Goal: Task Accomplishment & Management: Manage account settings

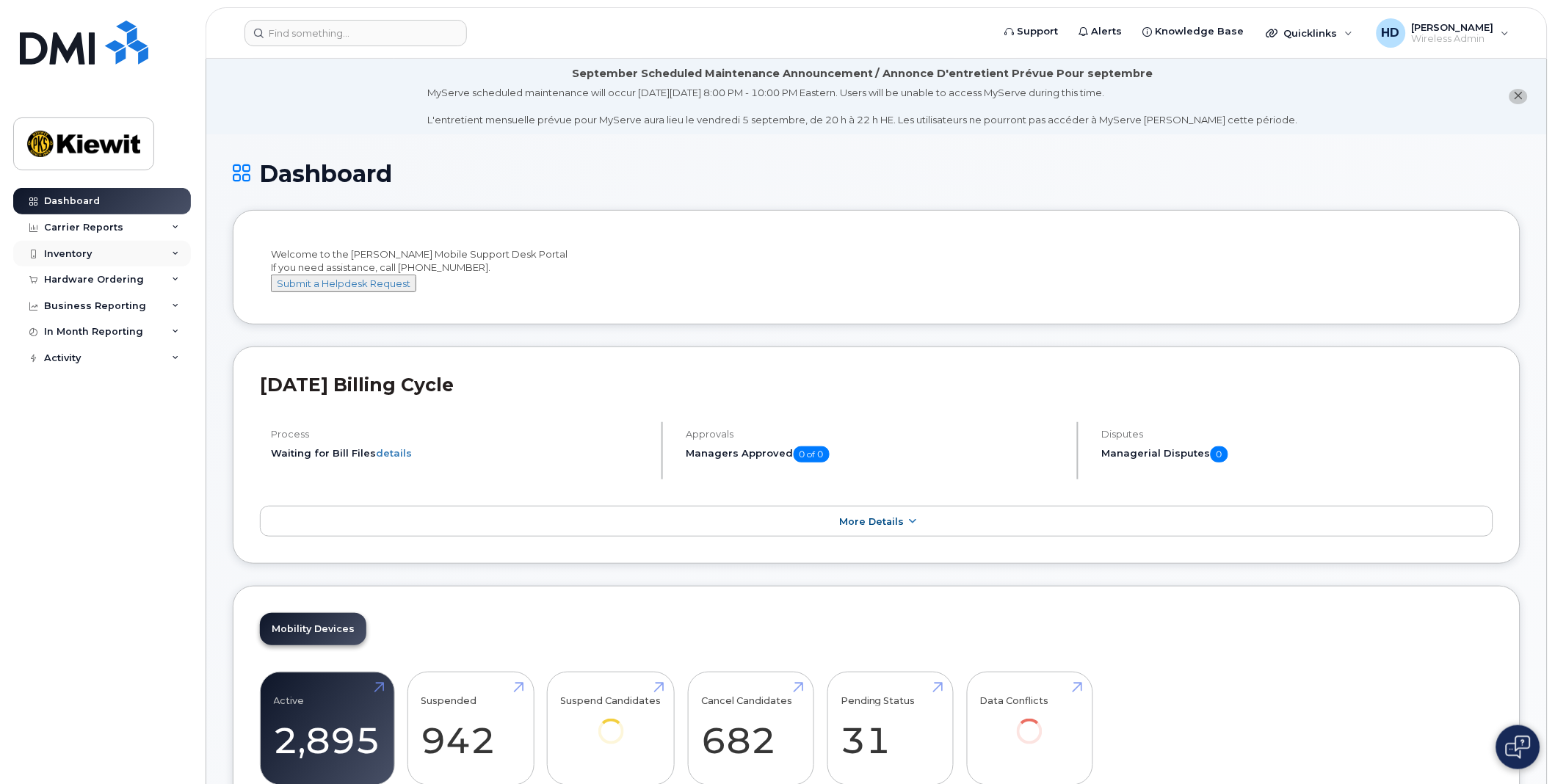
click at [173, 254] on icon at bounding box center [176, 254] width 8 height 8
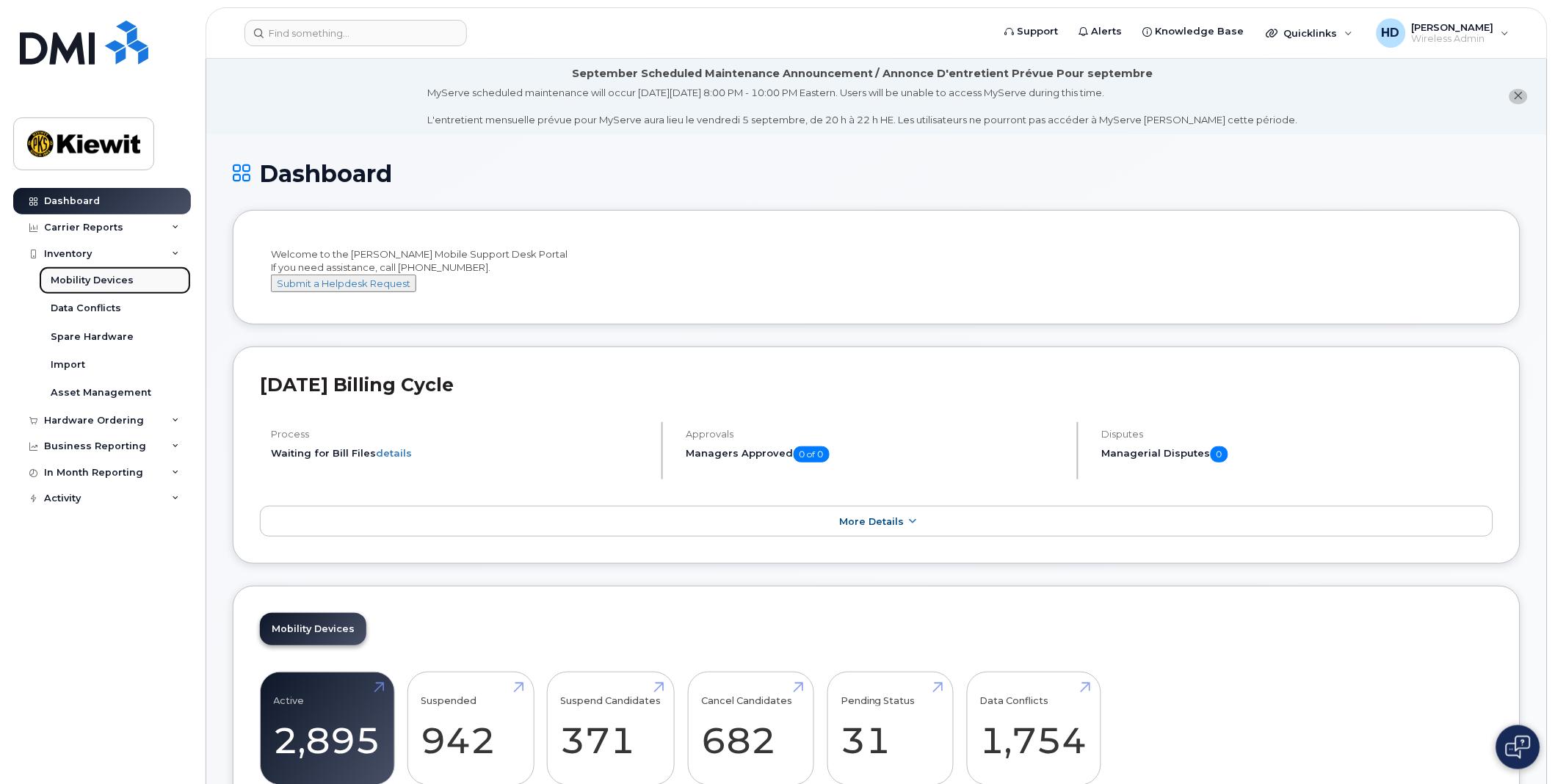
click at [120, 279] on div "Mobility Devices" at bounding box center [92, 280] width 83 height 13
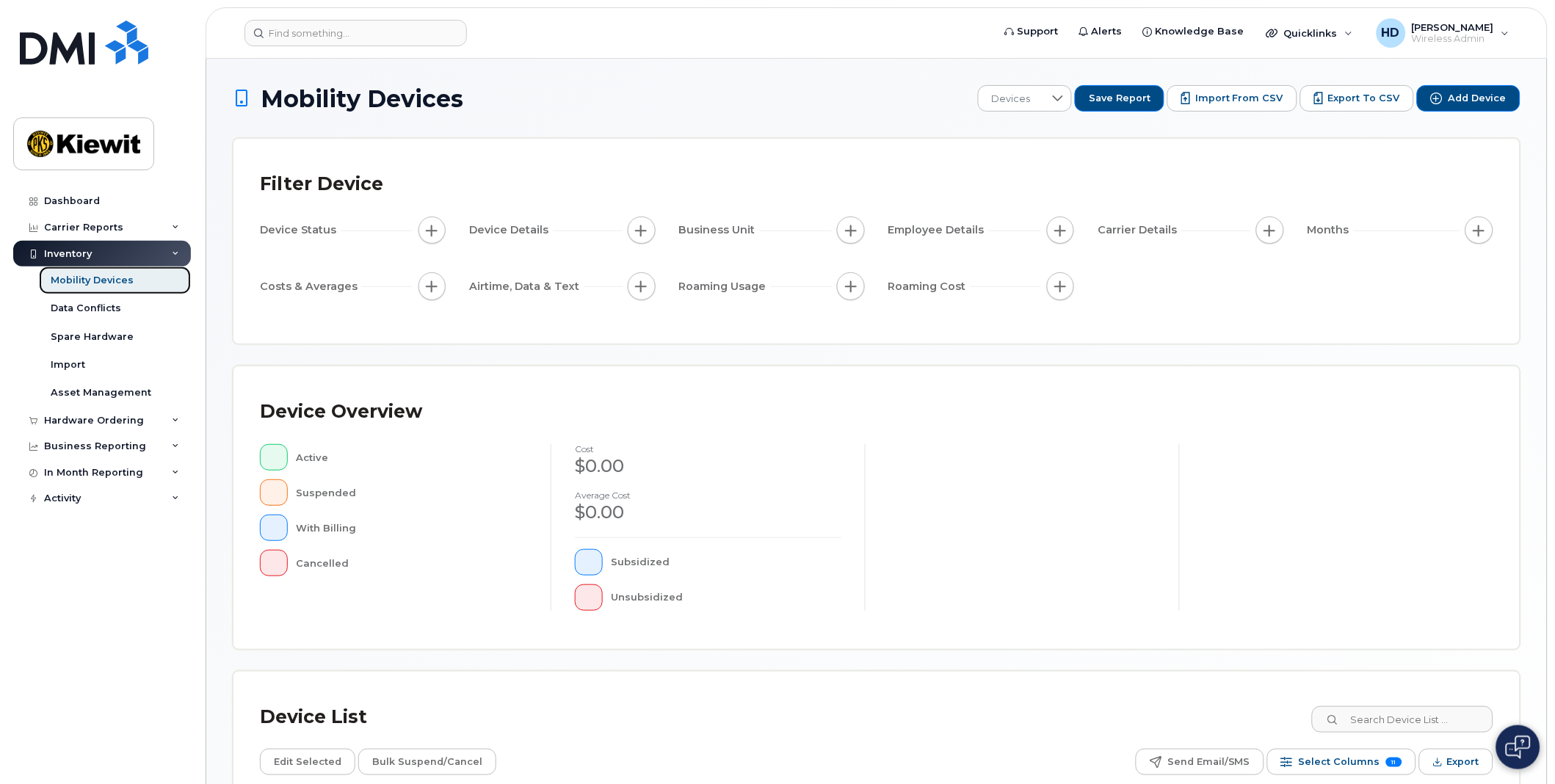
click at [97, 284] on div "Mobility Devices" at bounding box center [92, 280] width 83 height 13
click at [1551, 650] on body "Support Alerts Knowledge Base Quicklinks Suspend / Cancel Device Change SIM Car…" at bounding box center [778, 504] width 1555 height 1009
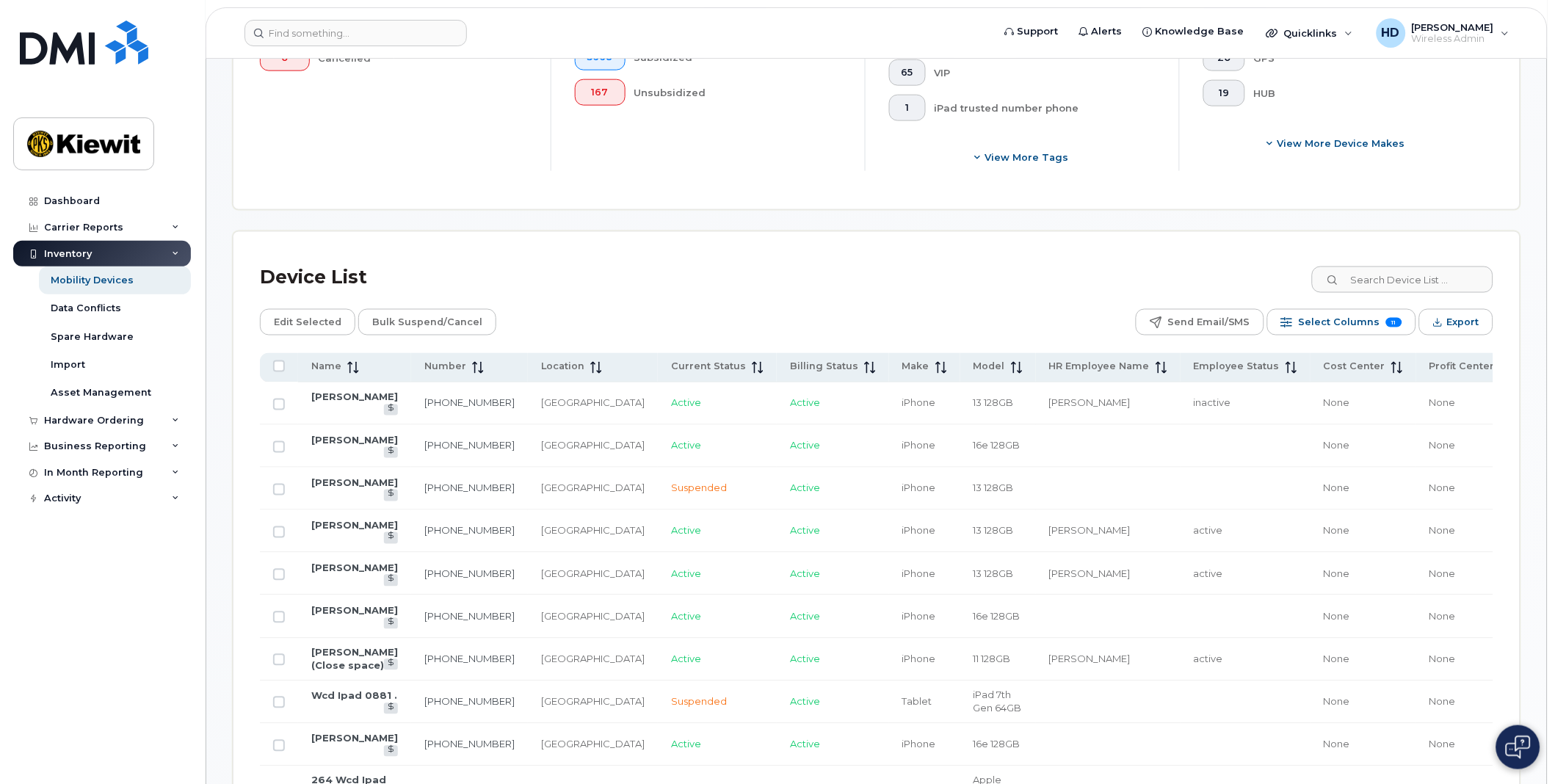
scroll to position [551, 0]
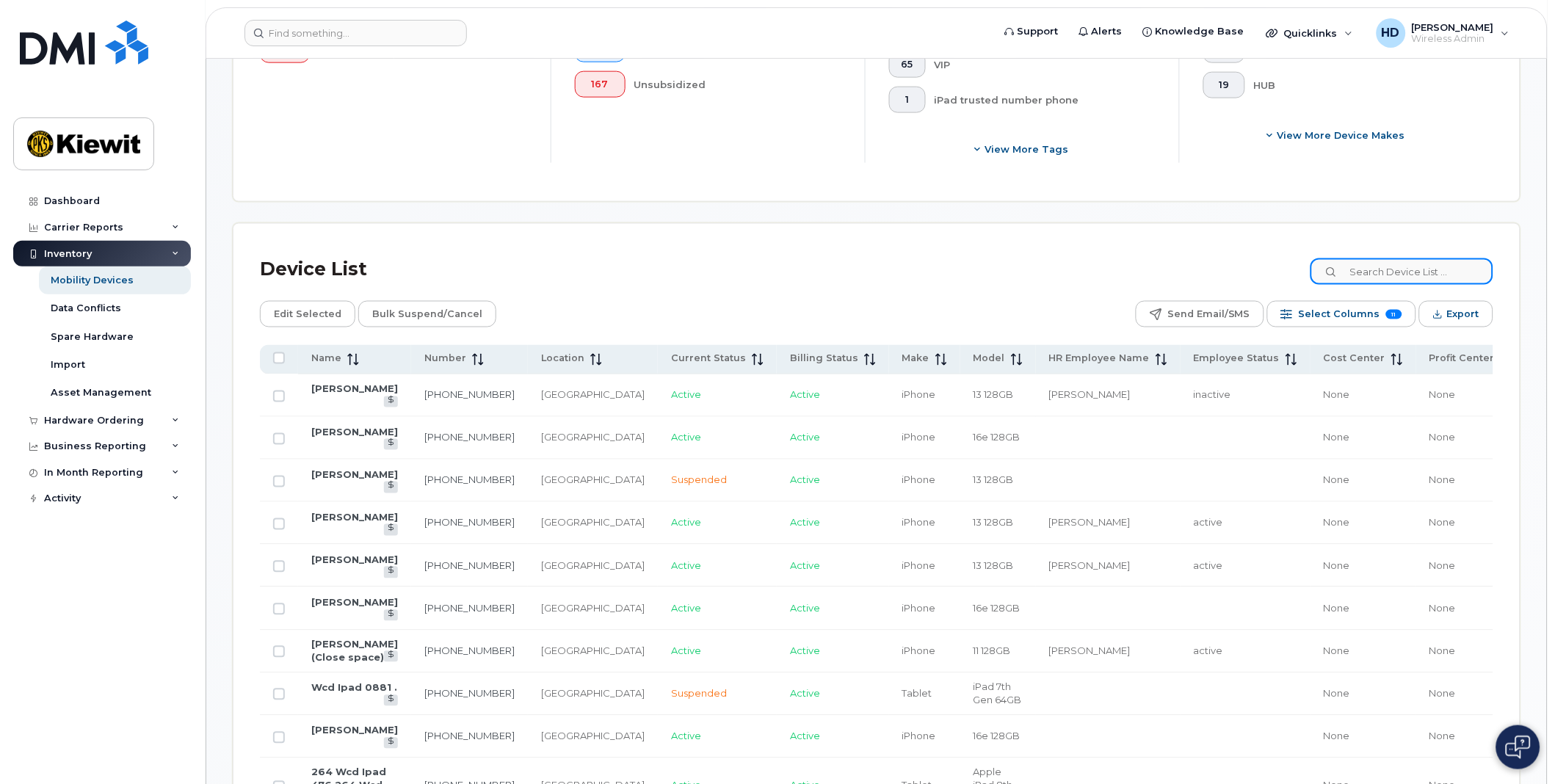
click at [1404, 275] on input at bounding box center [1401, 272] width 182 height 26
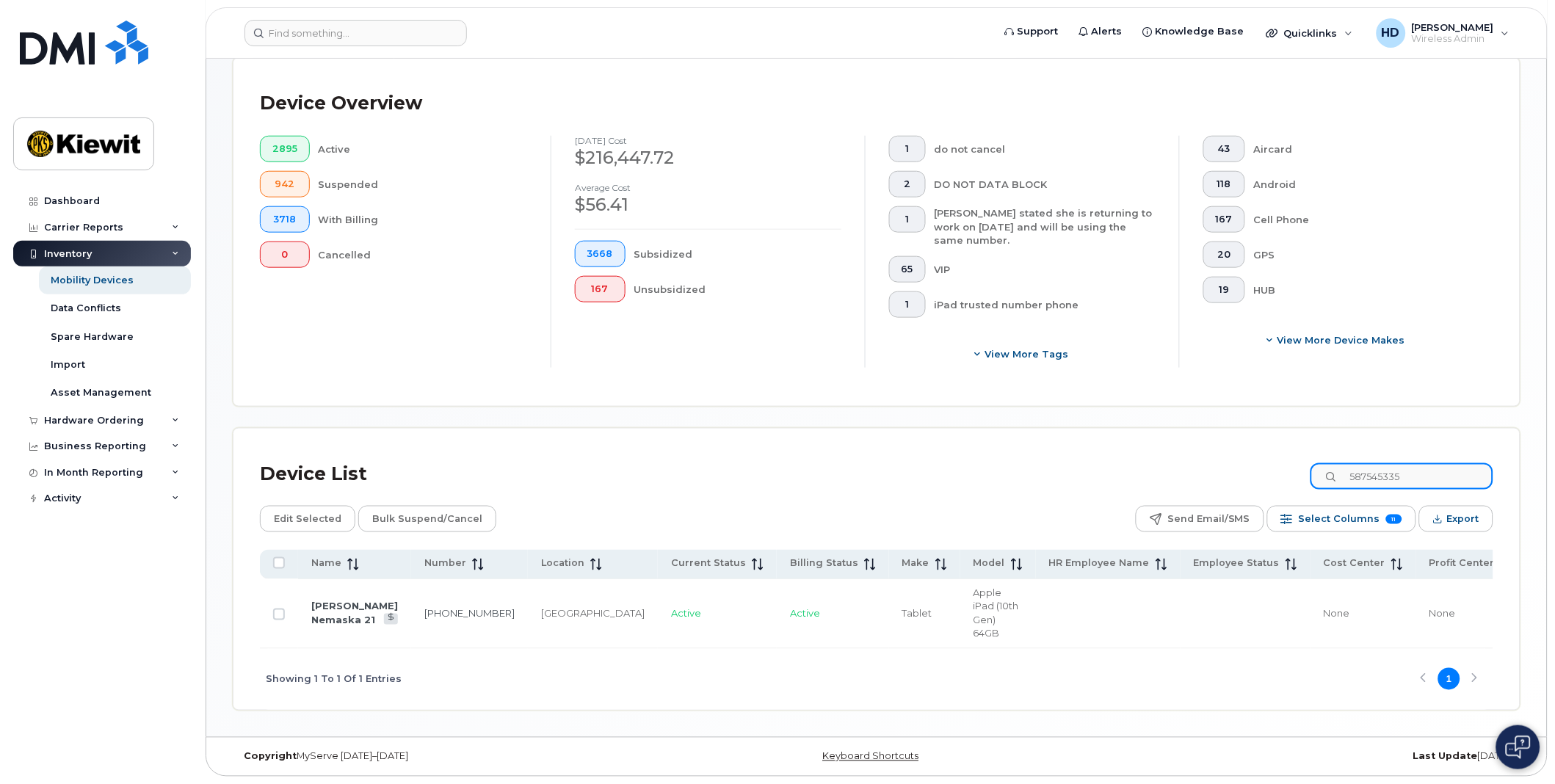
scroll to position [350, 0]
click at [424, 608] on link "587-545-3357" at bounding box center [469, 613] width 90 height 12
drag, startPoint x: 1435, startPoint y: 468, endPoint x: 1188, endPoint y: 488, distance: 247.8
click at [1188, 488] on div "Device List 587545335" at bounding box center [877, 474] width 1233 height 38
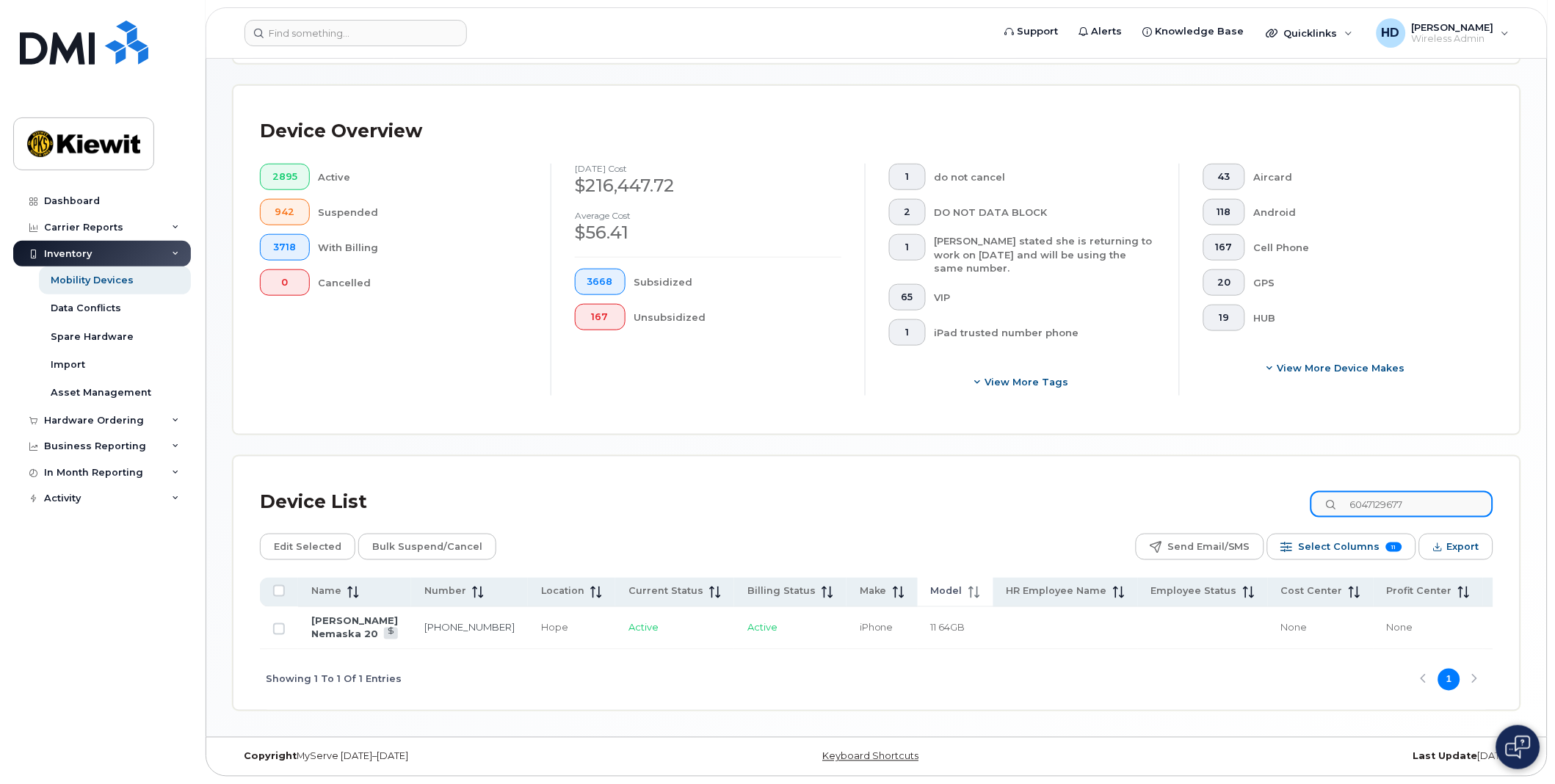
scroll to position [336, 0]
click at [424, 622] on link "604-712-9677" at bounding box center [469, 627] width 90 height 12
drag, startPoint x: 1205, startPoint y: 492, endPoint x: 1171, endPoint y: 492, distance: 34.0
click at [1171, 492] on div "Device List 6047129677" at bounding box center [877, 502] width 1233 height 38
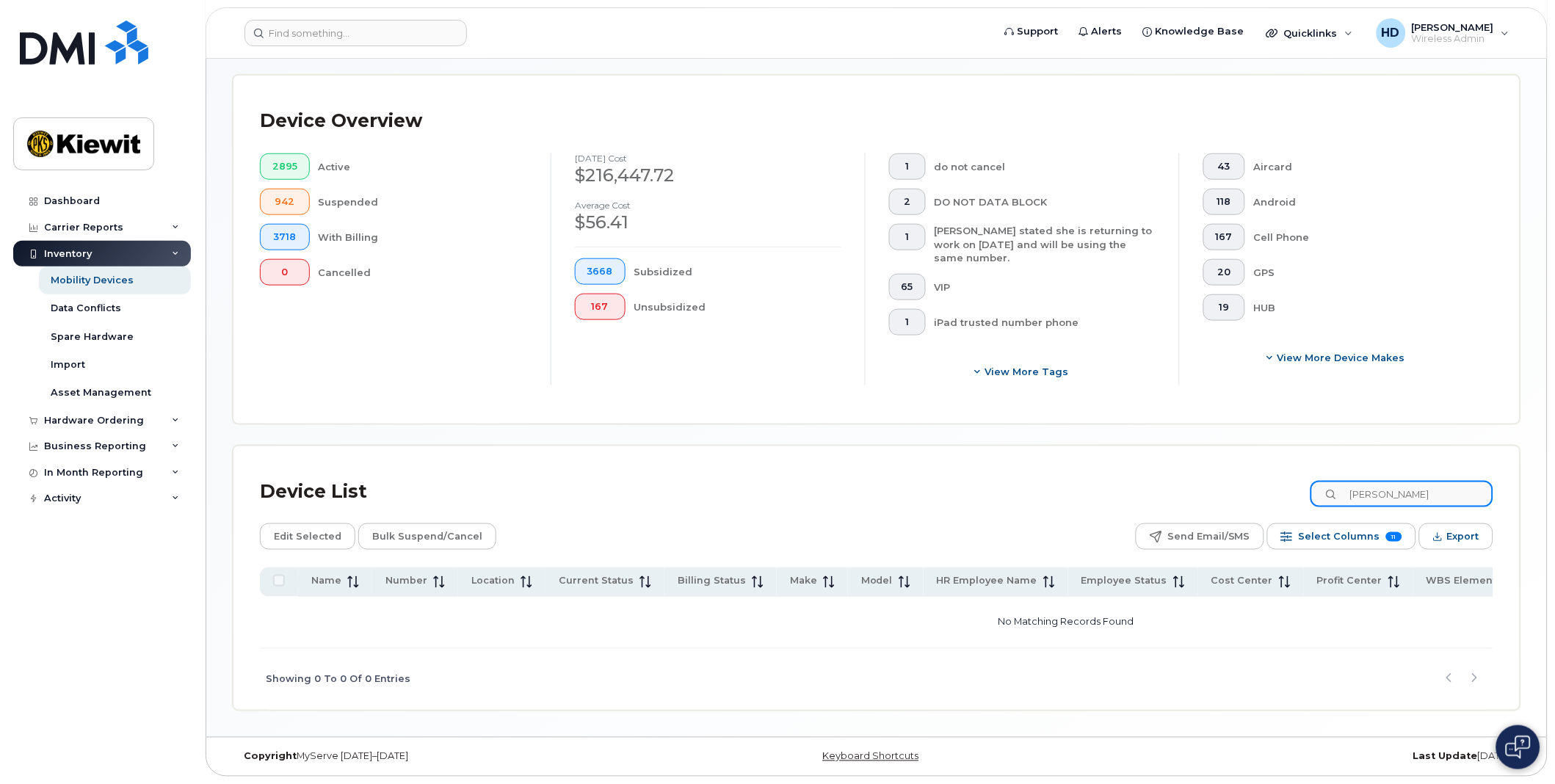
scroll to position [332, 0]
click at [1171, 492] on div "Device List dany dion" at bounding box center [877, 492] width 1233 height 38
click at [1429, 494] on input "dany dion" at bounding box center [1401, 494] width 182 height 26
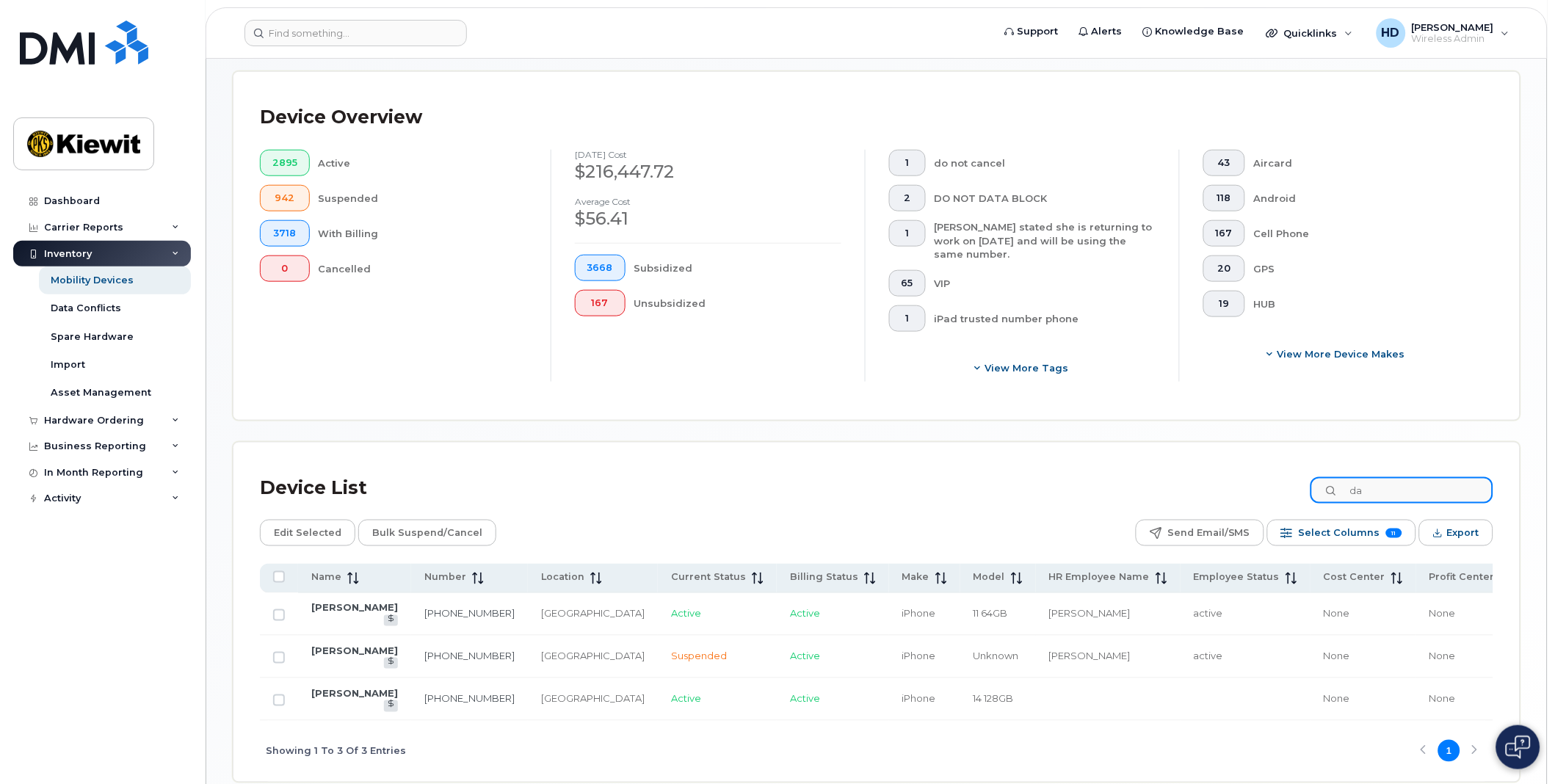
type input "d"
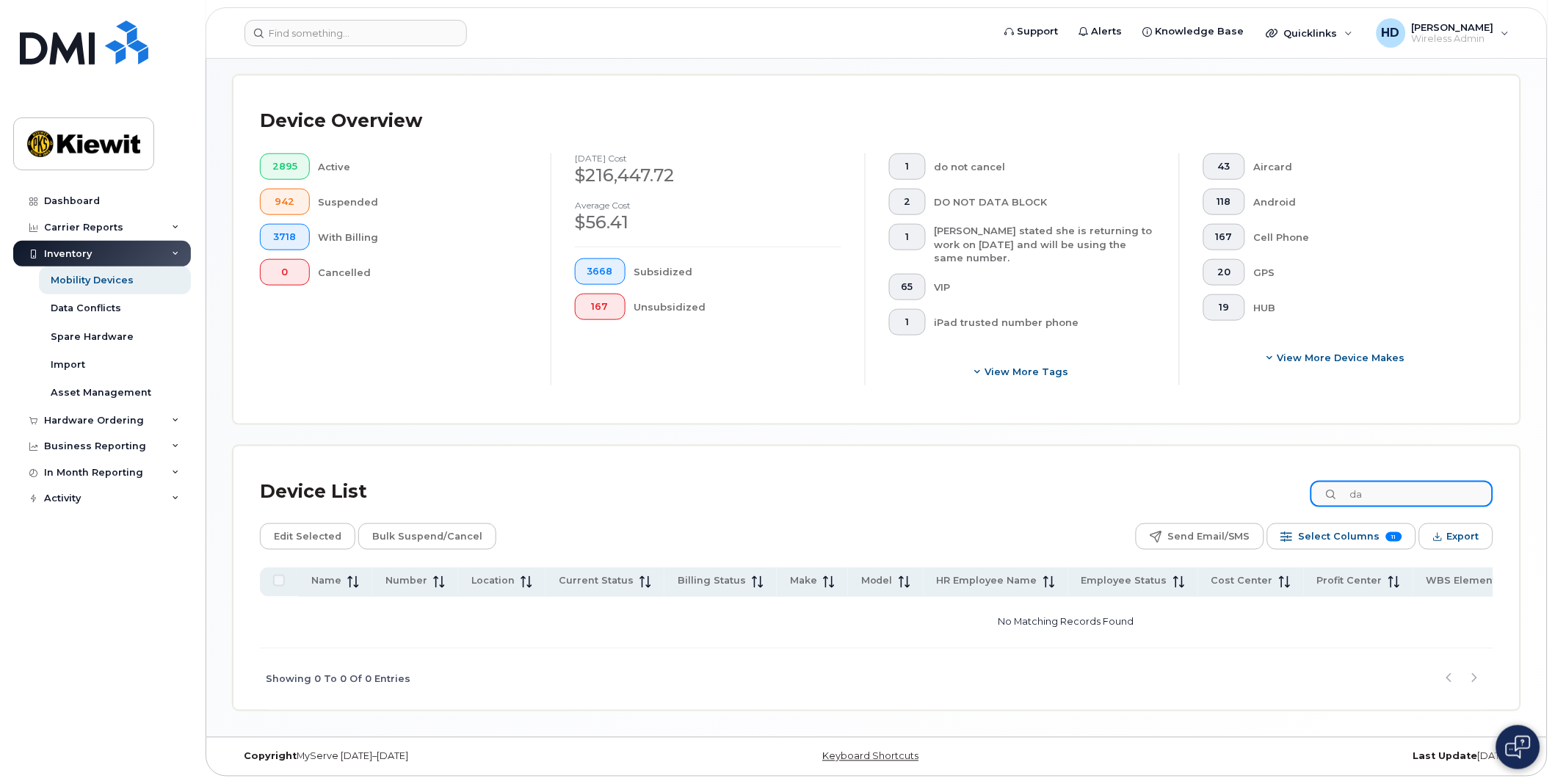
type input "d"
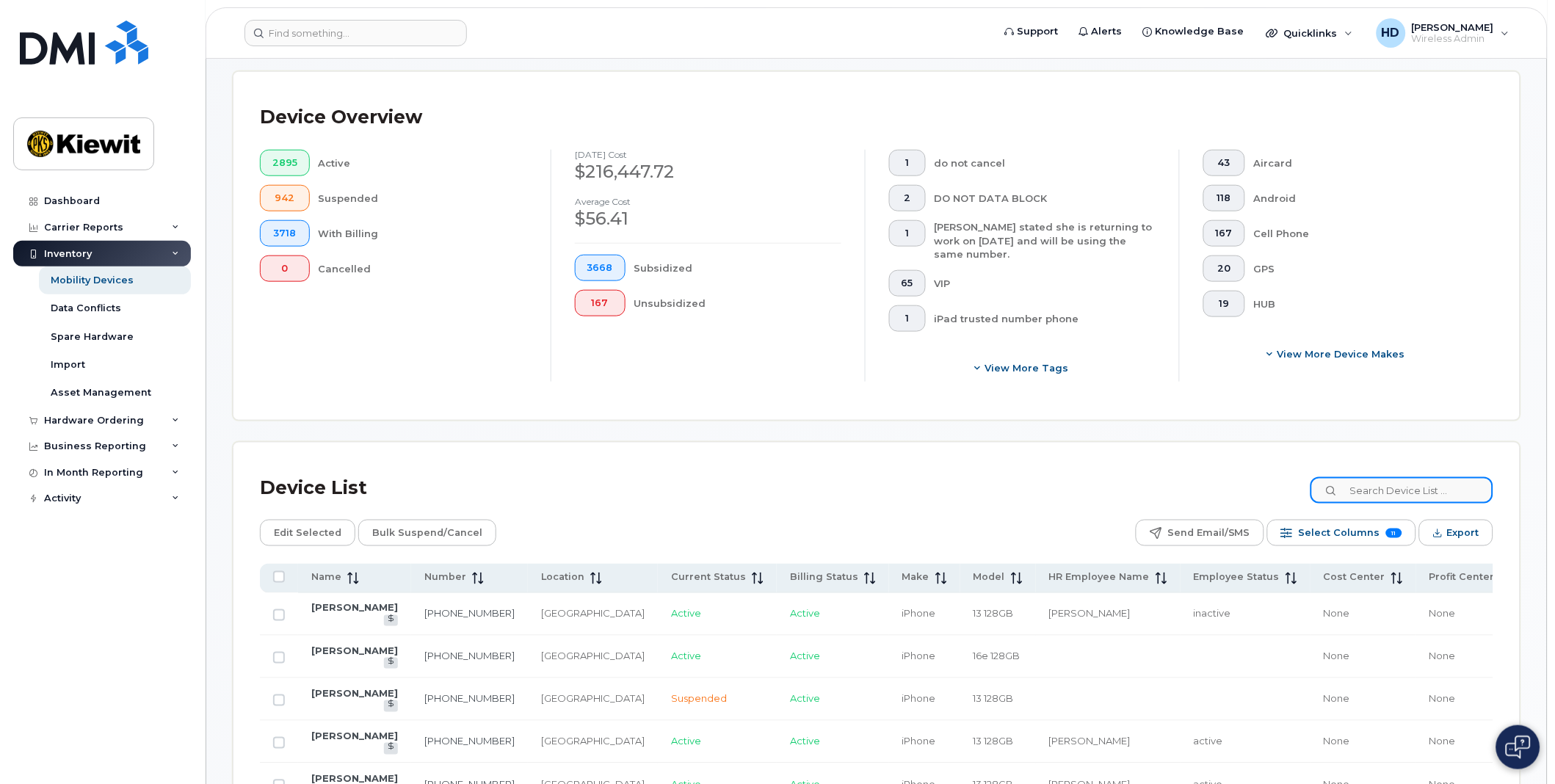
click at [1429, 494] on input at bounding box center [1401, 490] width 182 height 26
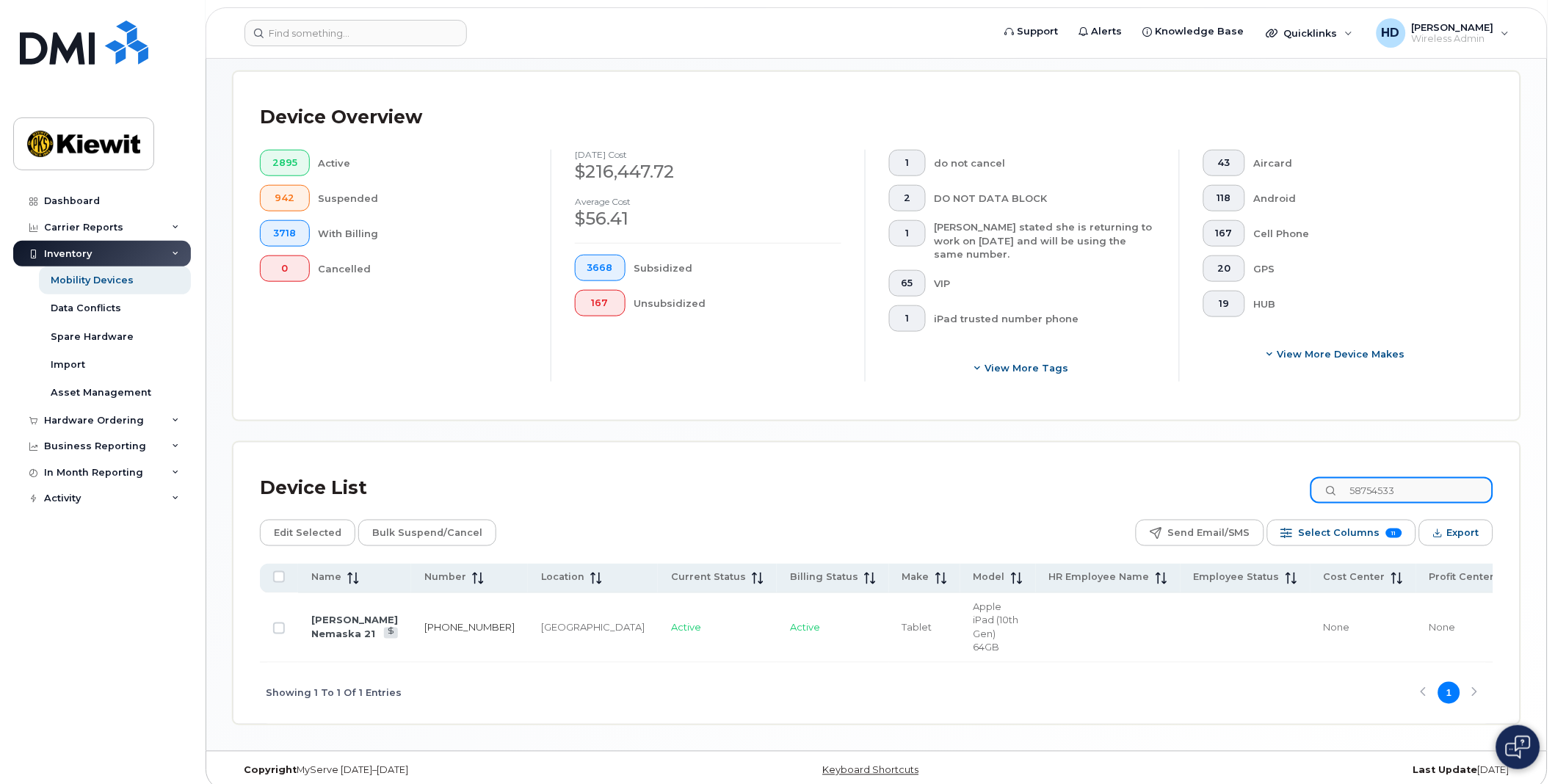
type input "58754533"
click at [424, 625] on link "587-545-3357" at bounding box center [469, 627] width 90 height 12
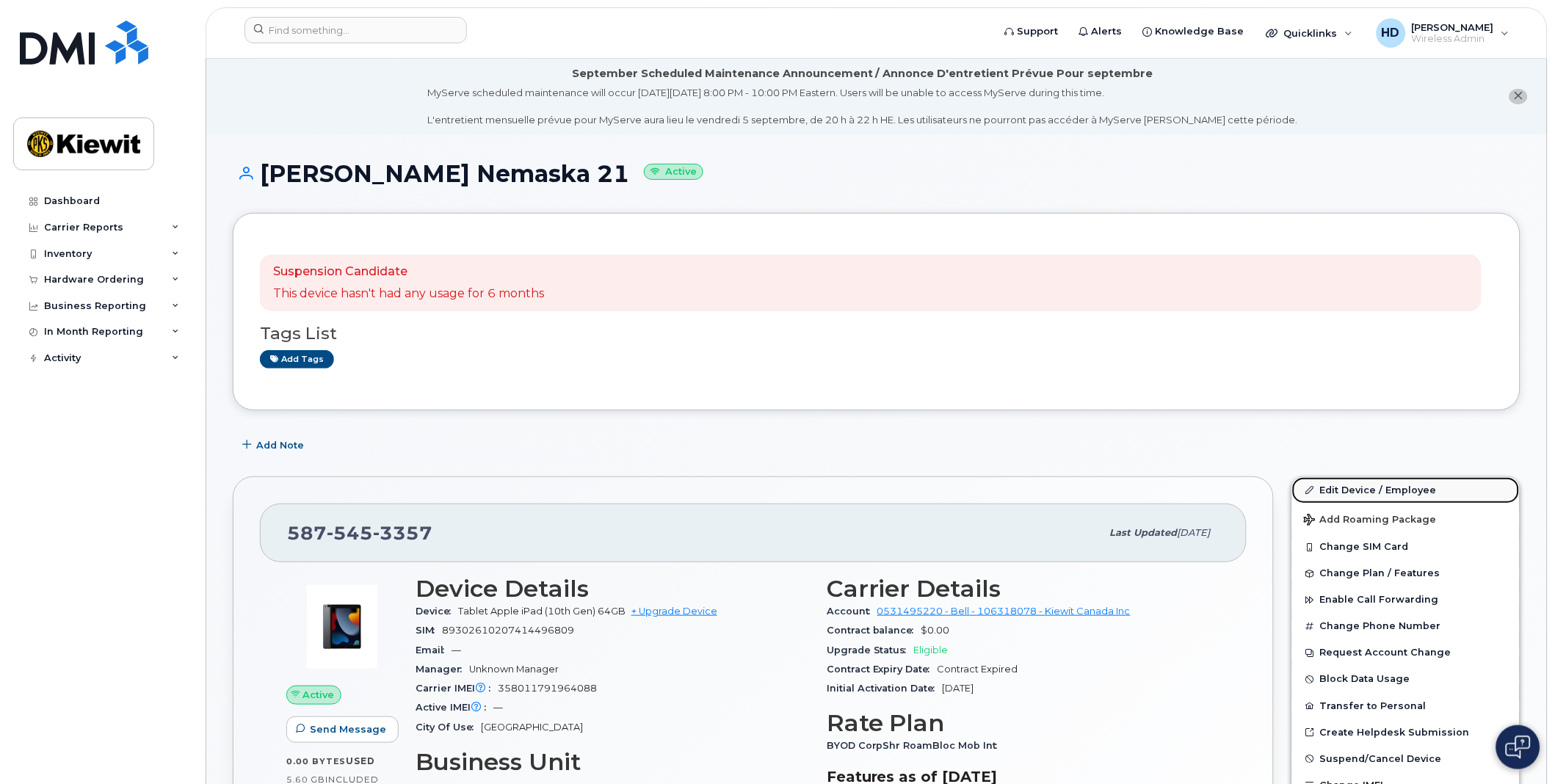
click at [1379, 486] on link "Edit Device / Employee" at bounding box center [1406, 490] width 228 height 26
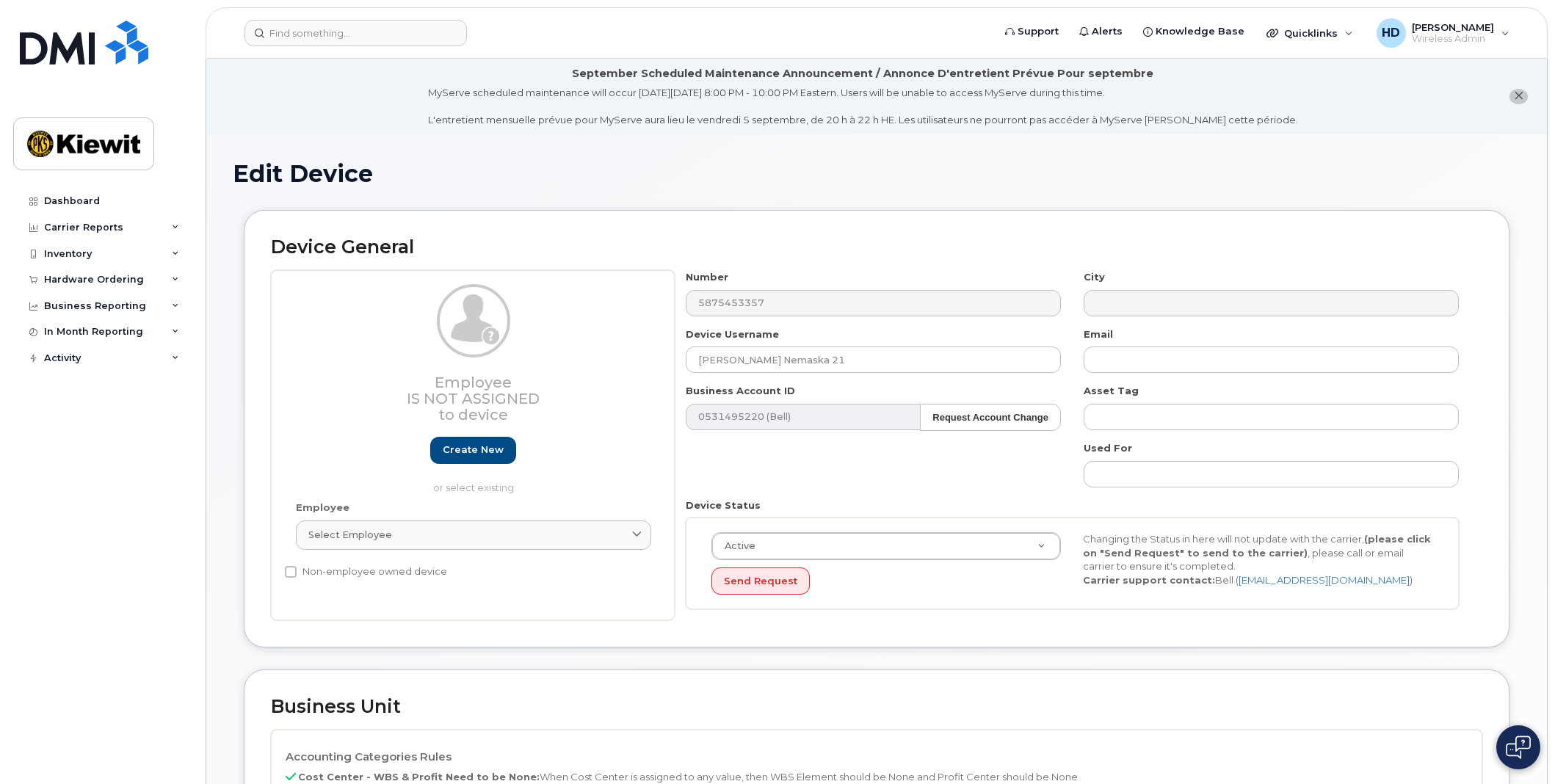
select select "14059"
click at [511, 532] on div "Select employee" at bounding box center [473, 535] width 330 height 14
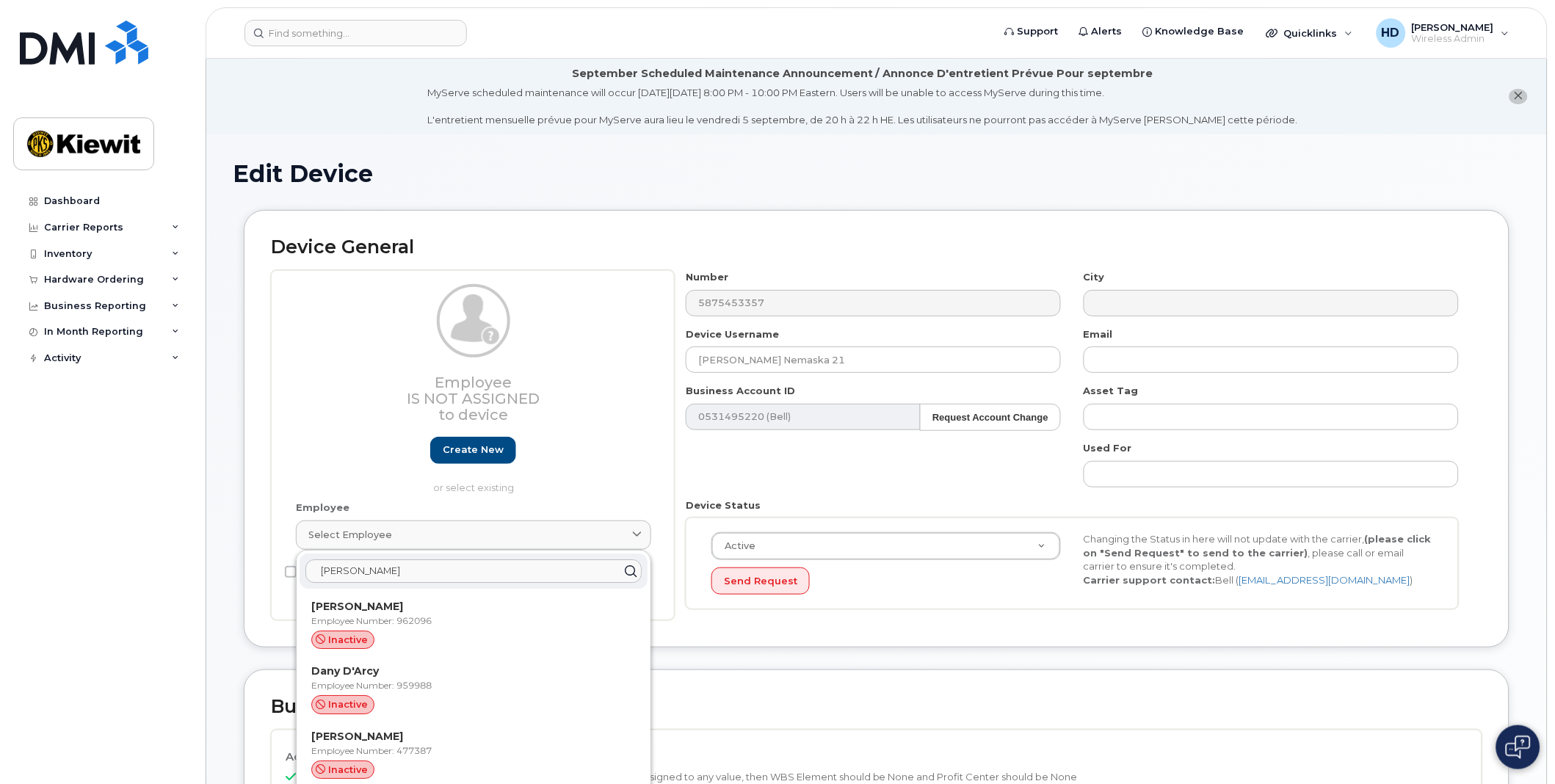
type input "dany dion"
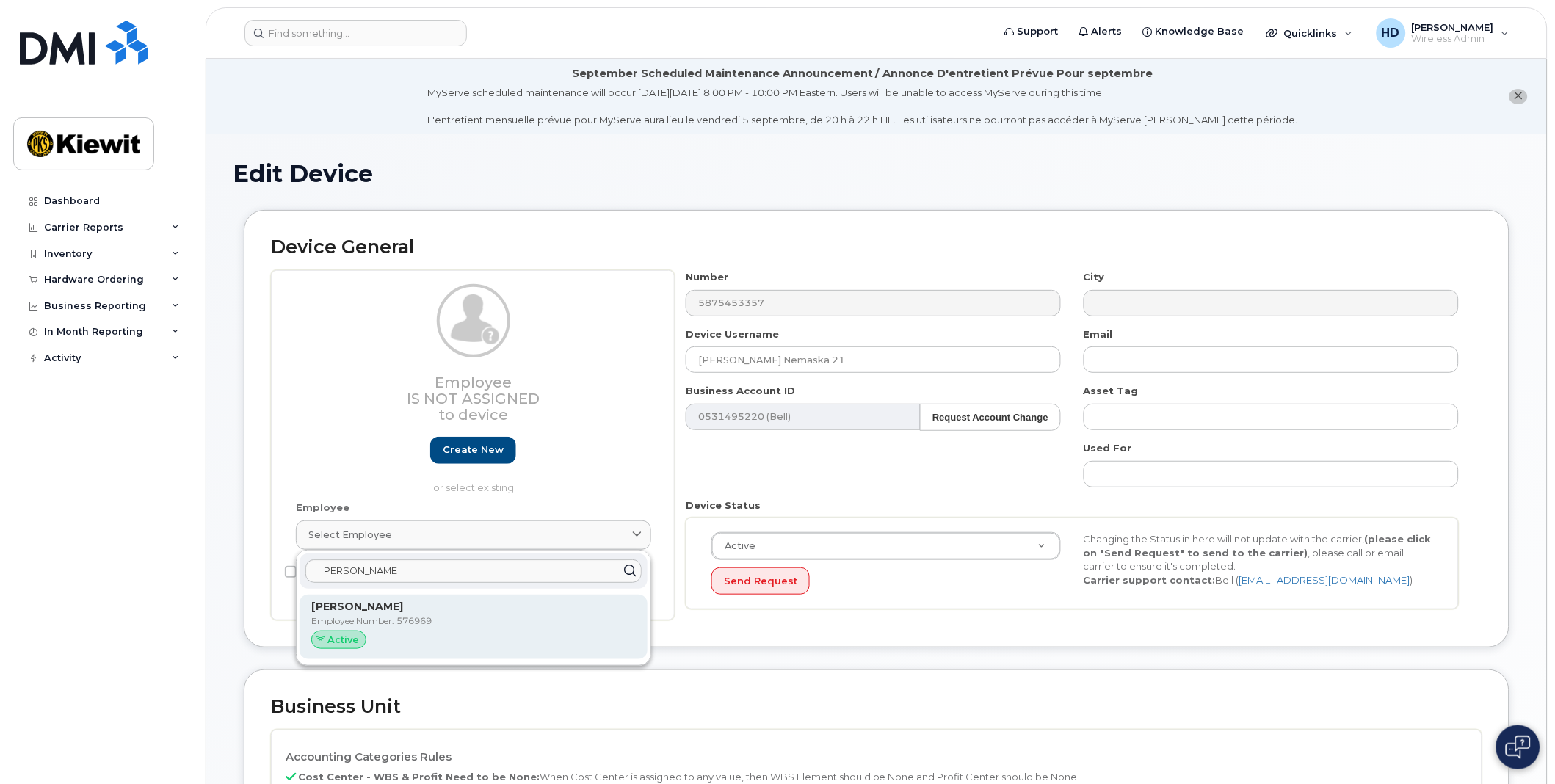
click at [420, 615] on p "Employee Number: 576969" at bounding box center [473, 620] width 325 height 13
type input "576969"
type input "[PERSON_NAME]"
type input "[EMAIL_ADDRESS][DOMAIN_NAME]"
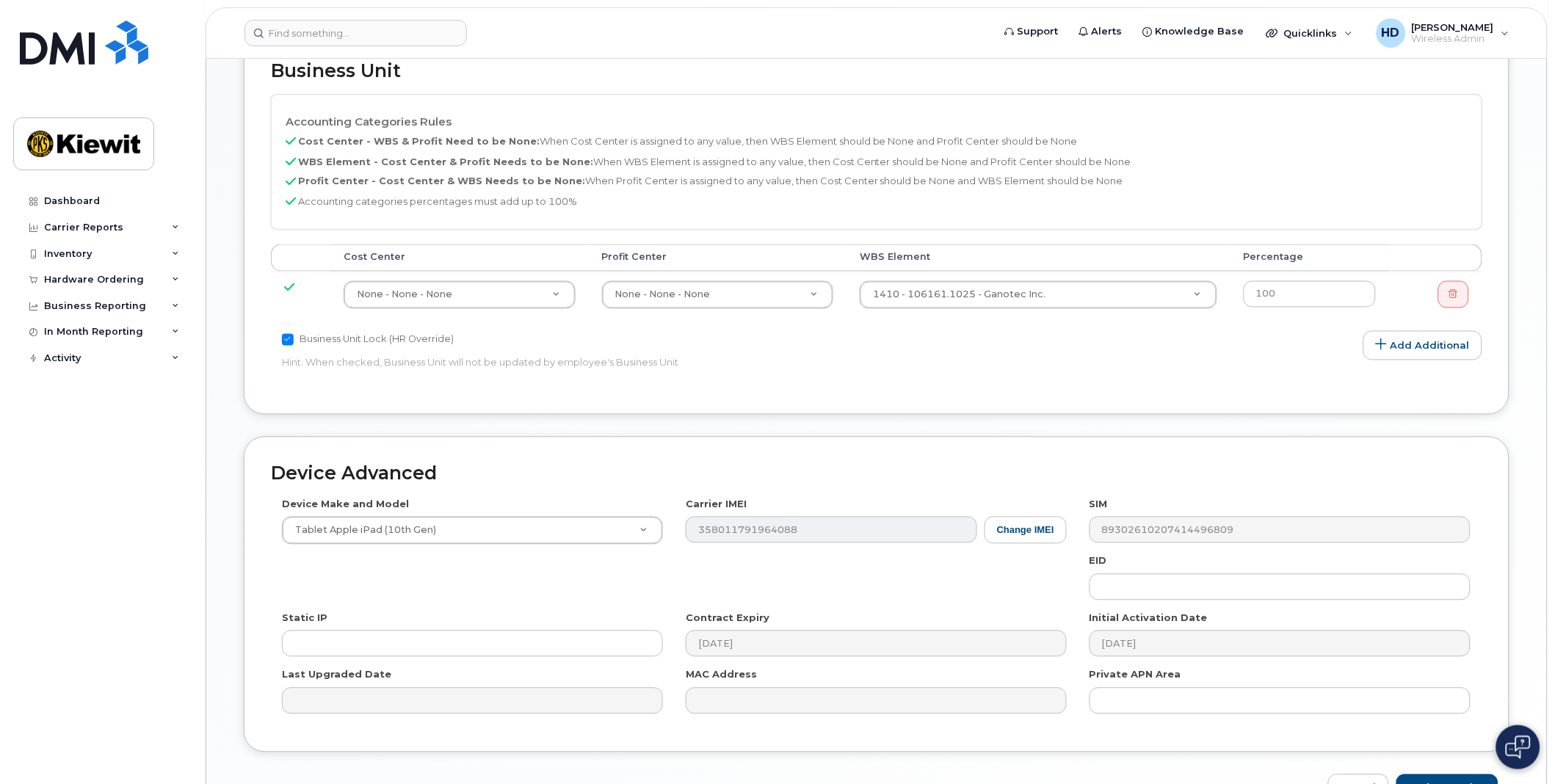
scroll to position [760, 0]
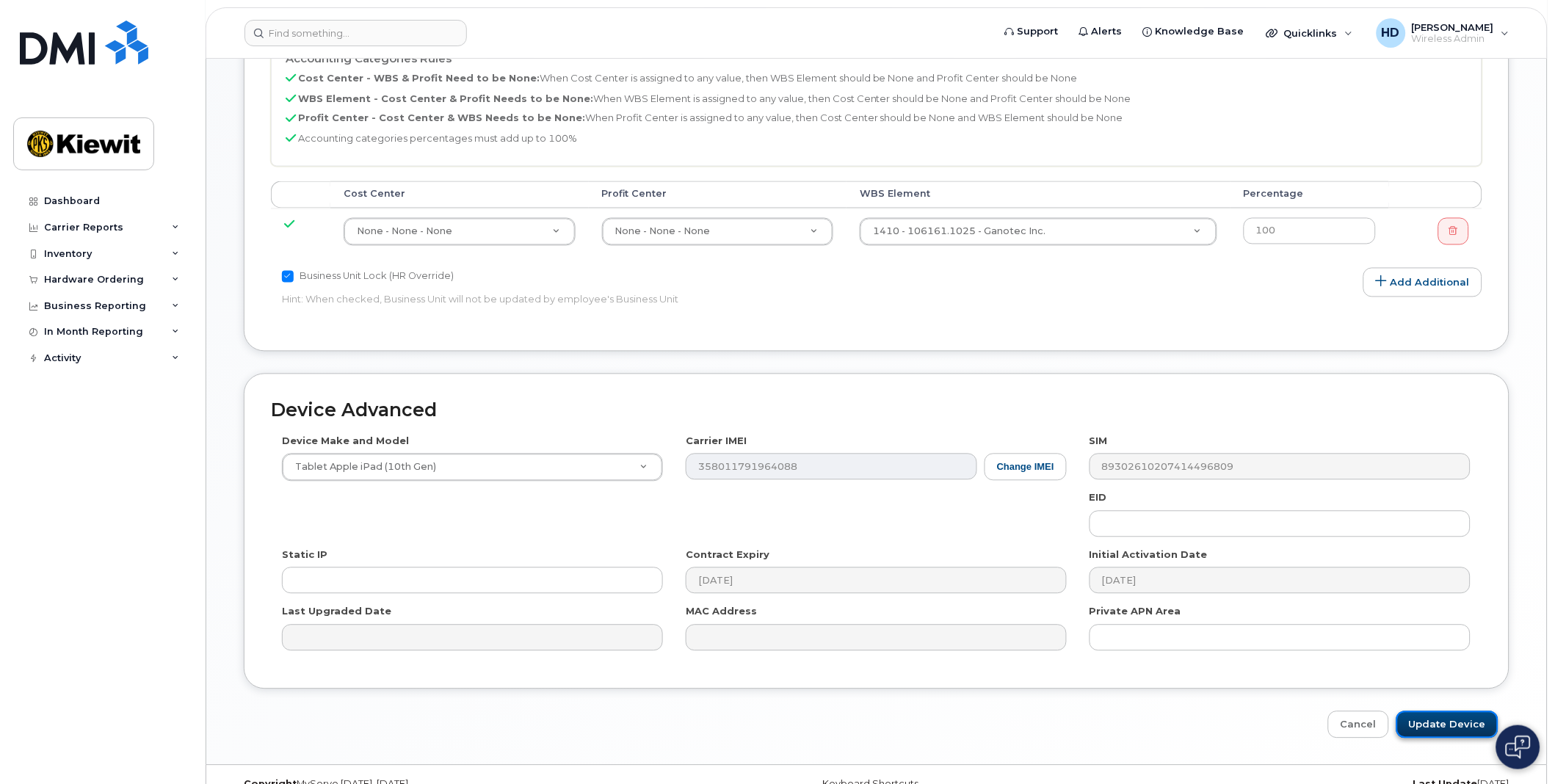
click at [1469, 716] on input "Update Device" at bounding box center [1447, 724] width 102 height 27
type input "Saving..."
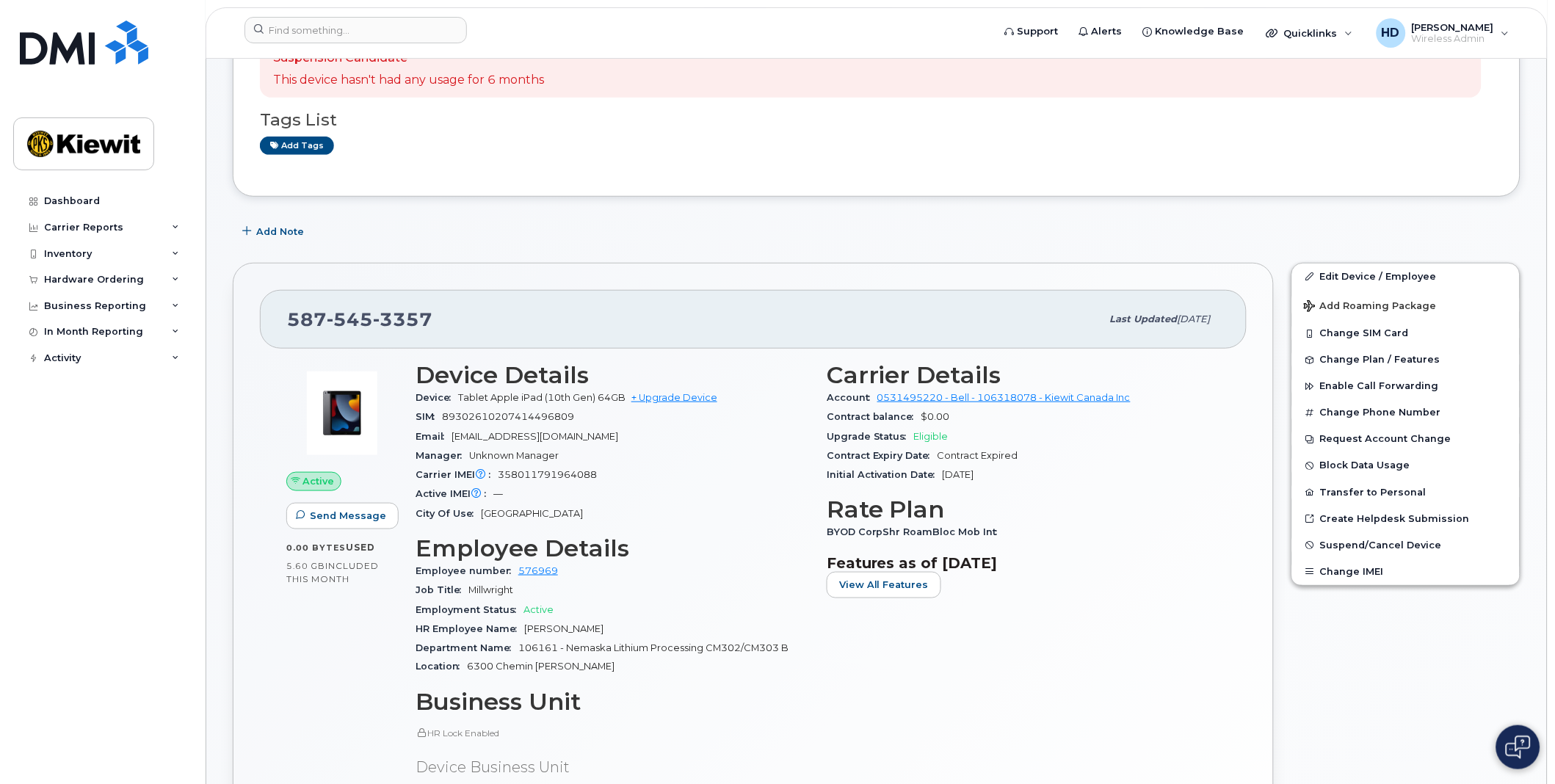
scroll to position [257, 0]
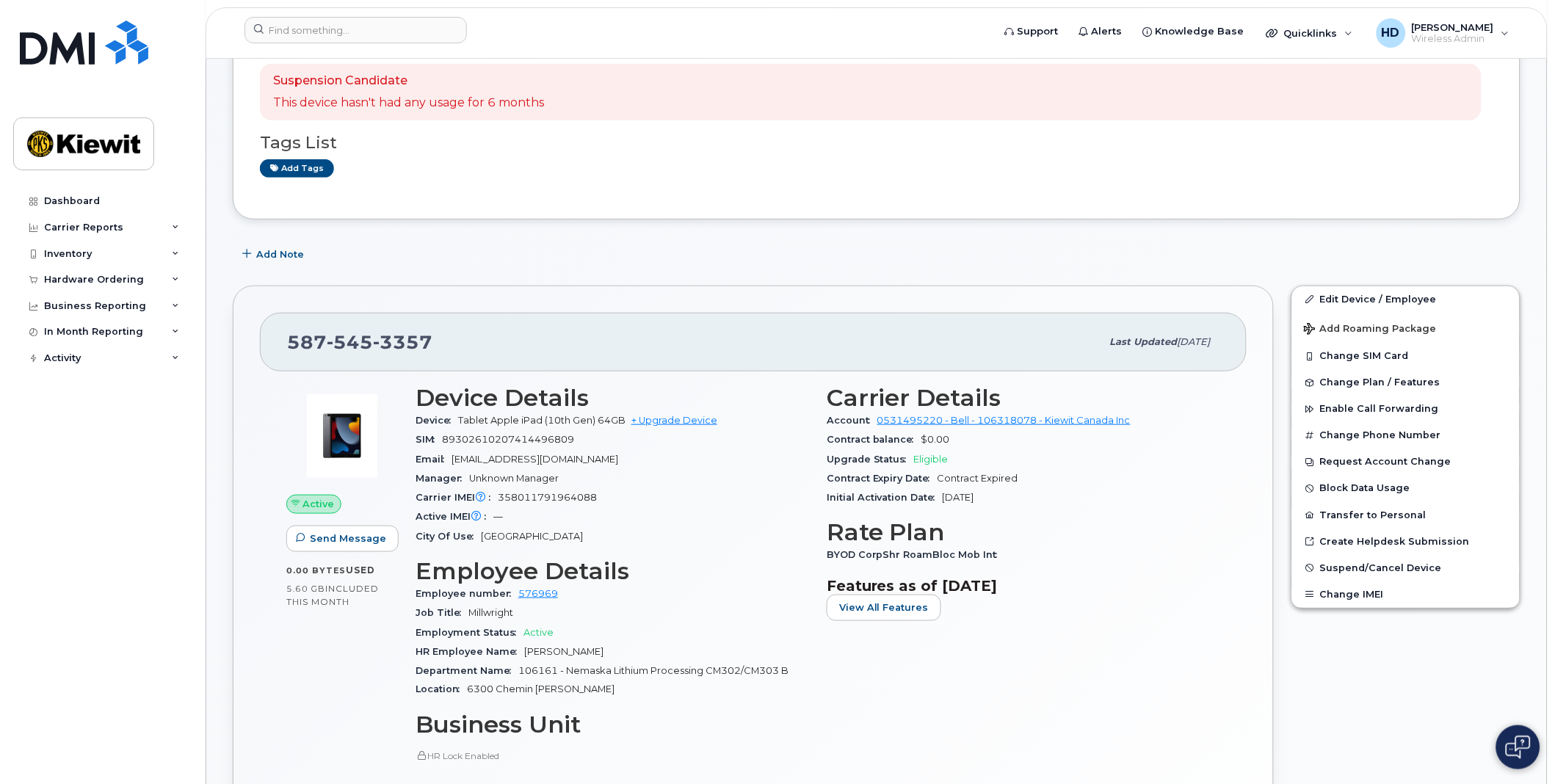
scroll to position [185, 0]
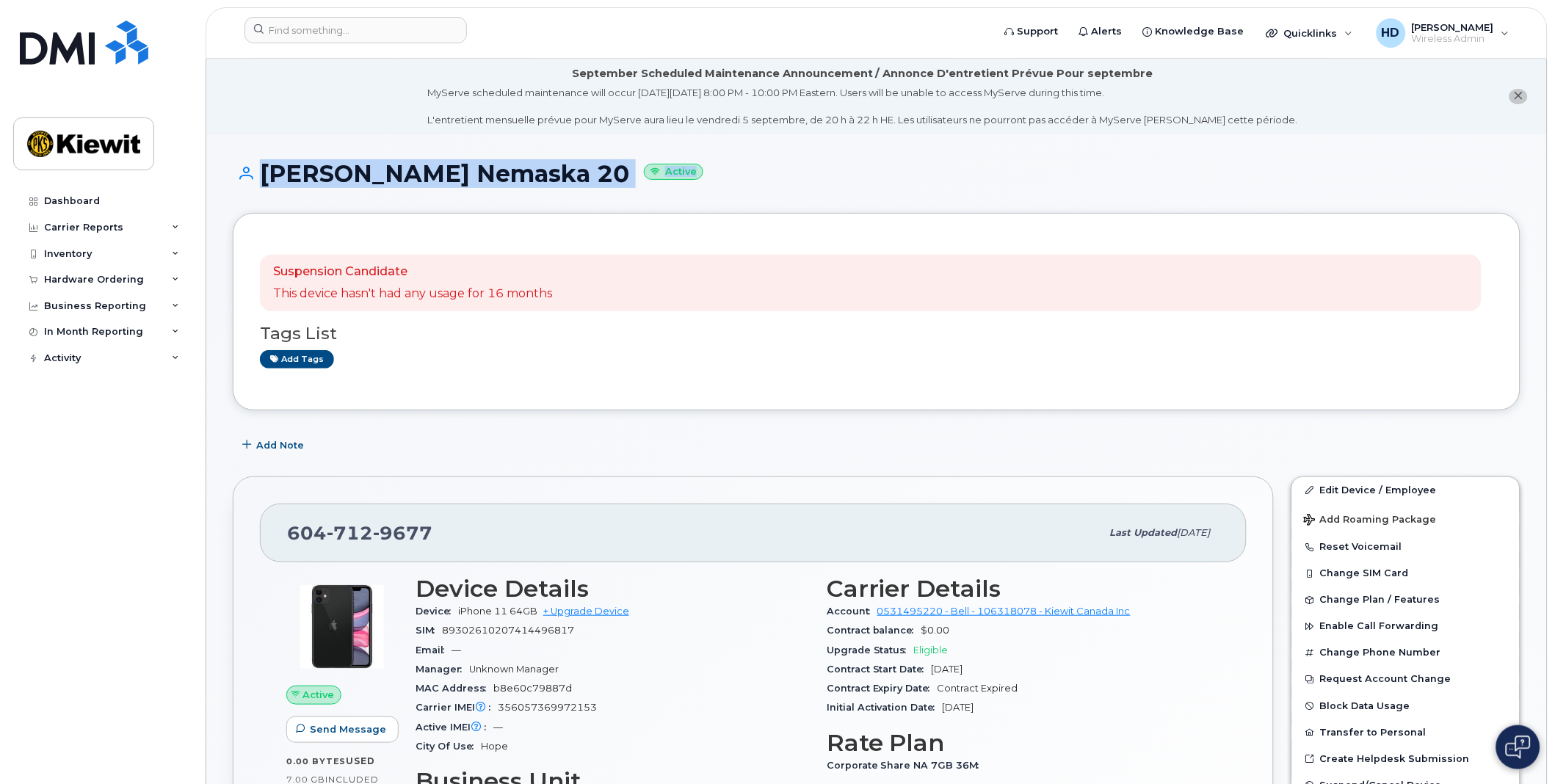
drag, startPoint x: 1554, startPoint y: 112, endPoint x: 1558, endPoint y: 192, distance: 80.1
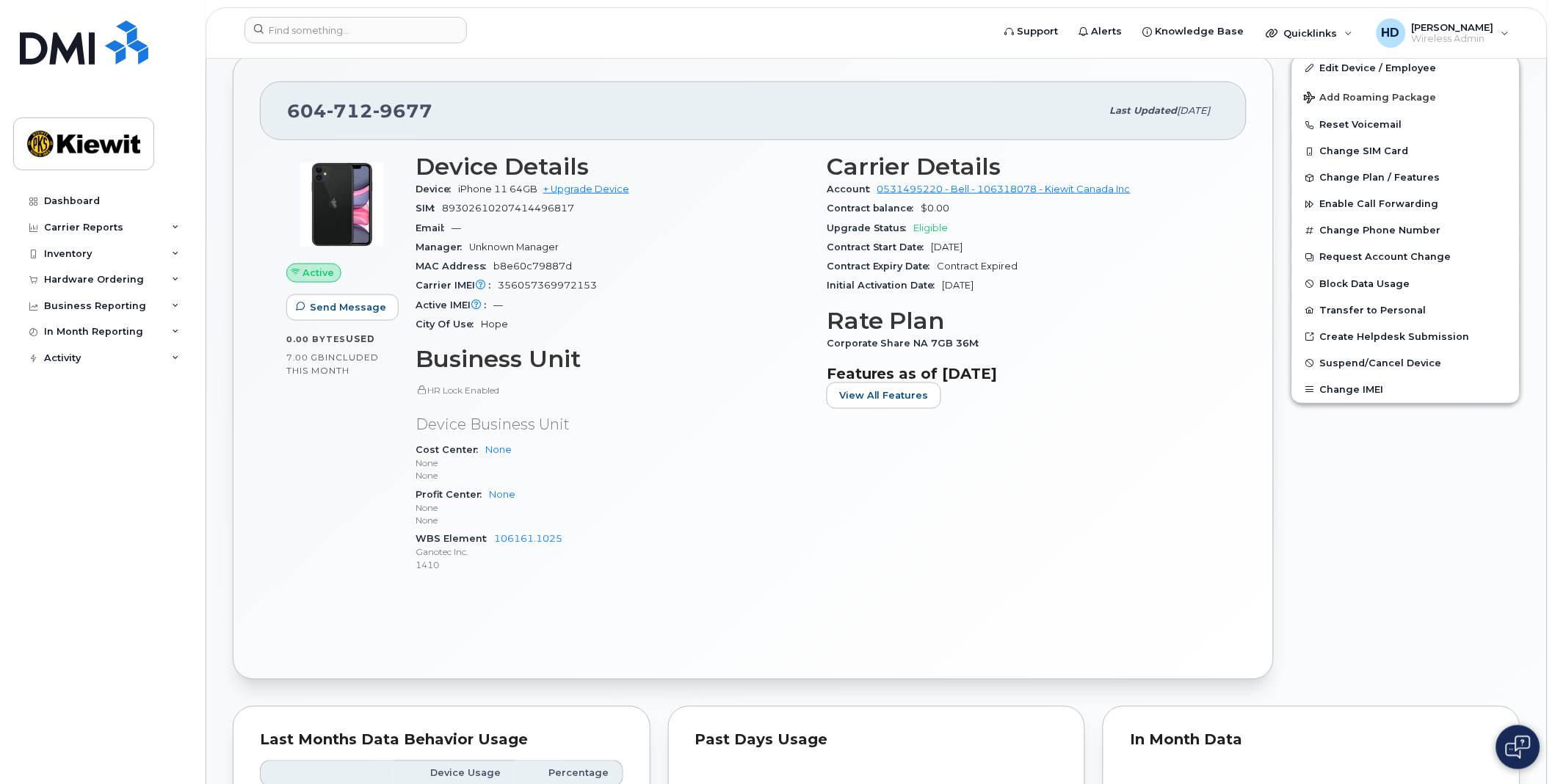
scroll to position [299, 0]
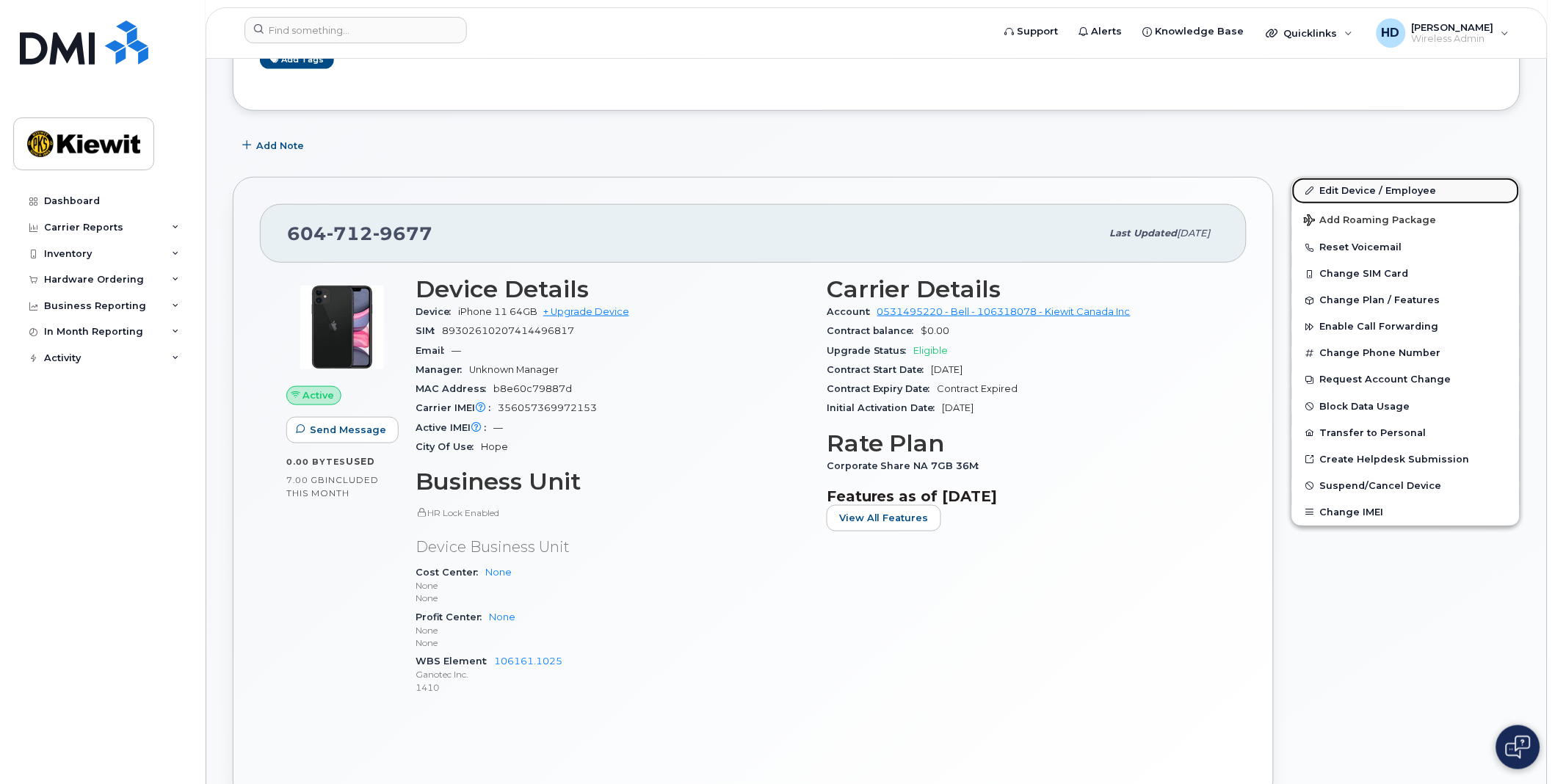
click at [1372, 187] on link "Edit Device / Employee" at bounding box center [1406, 191] width 228 height 26
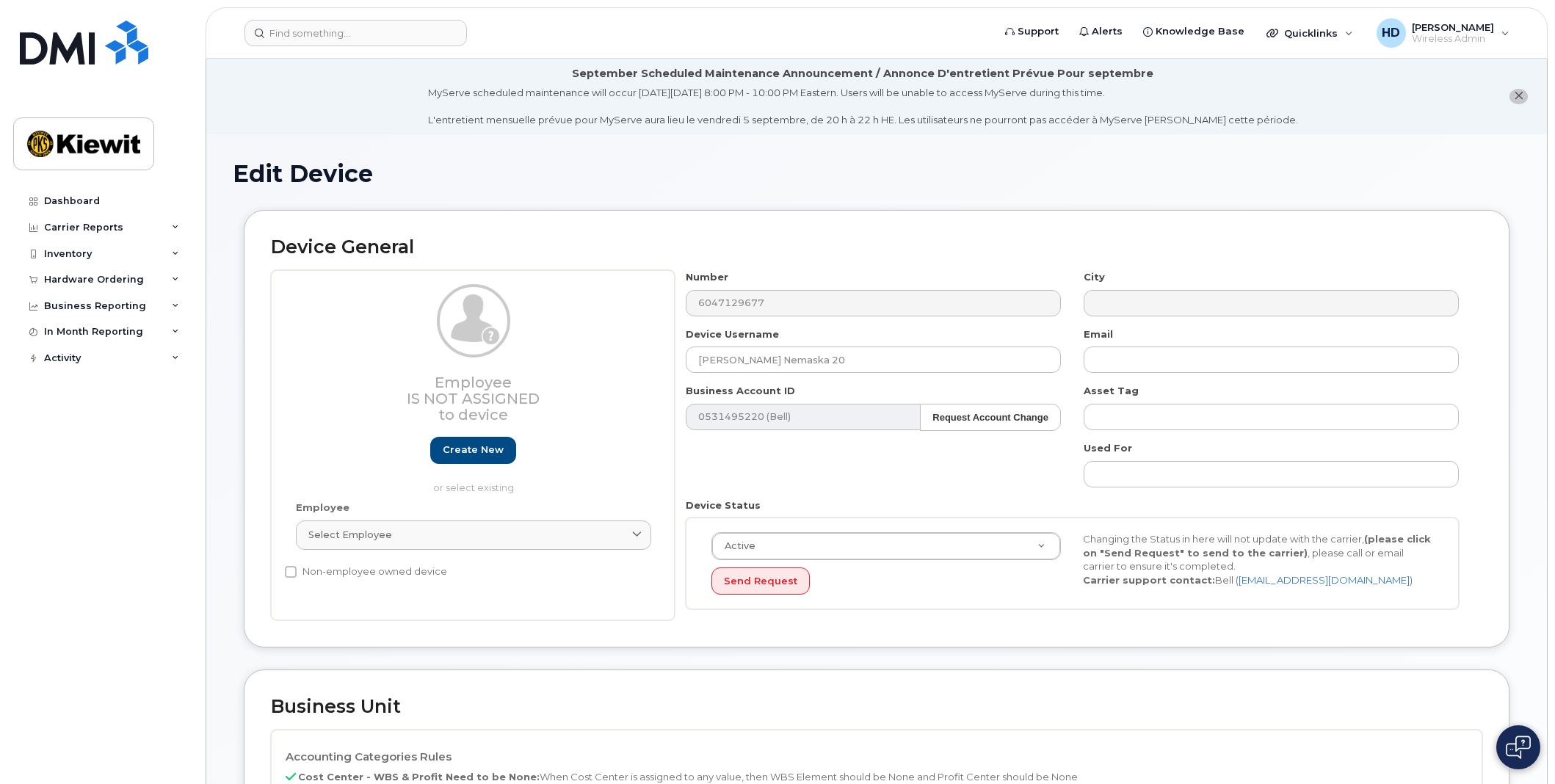
select select "14059"
click at [520, 532] on div "Select employee" at bounding box center [473, 535] width 330 height 14
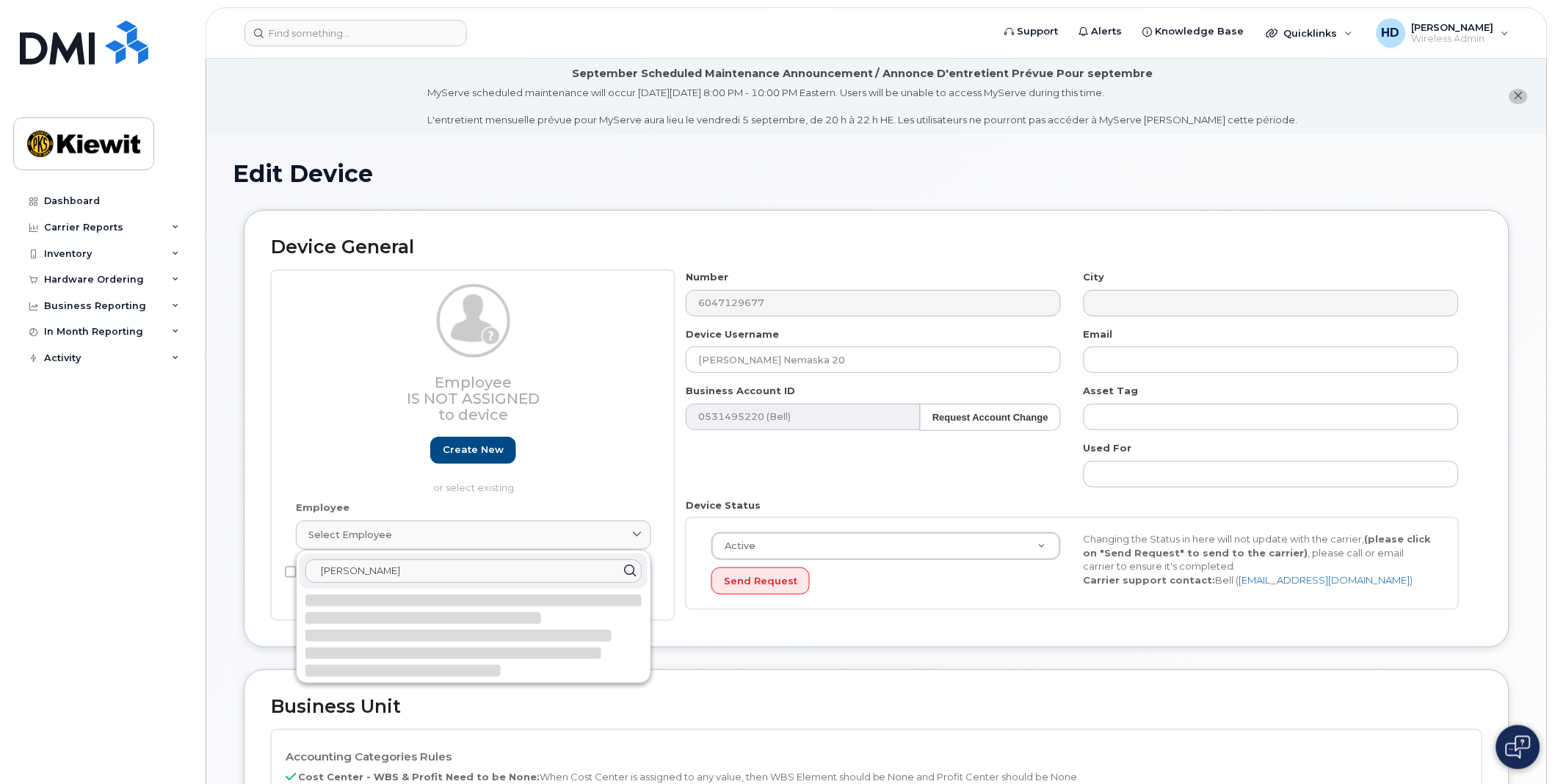
type input "james hilton"
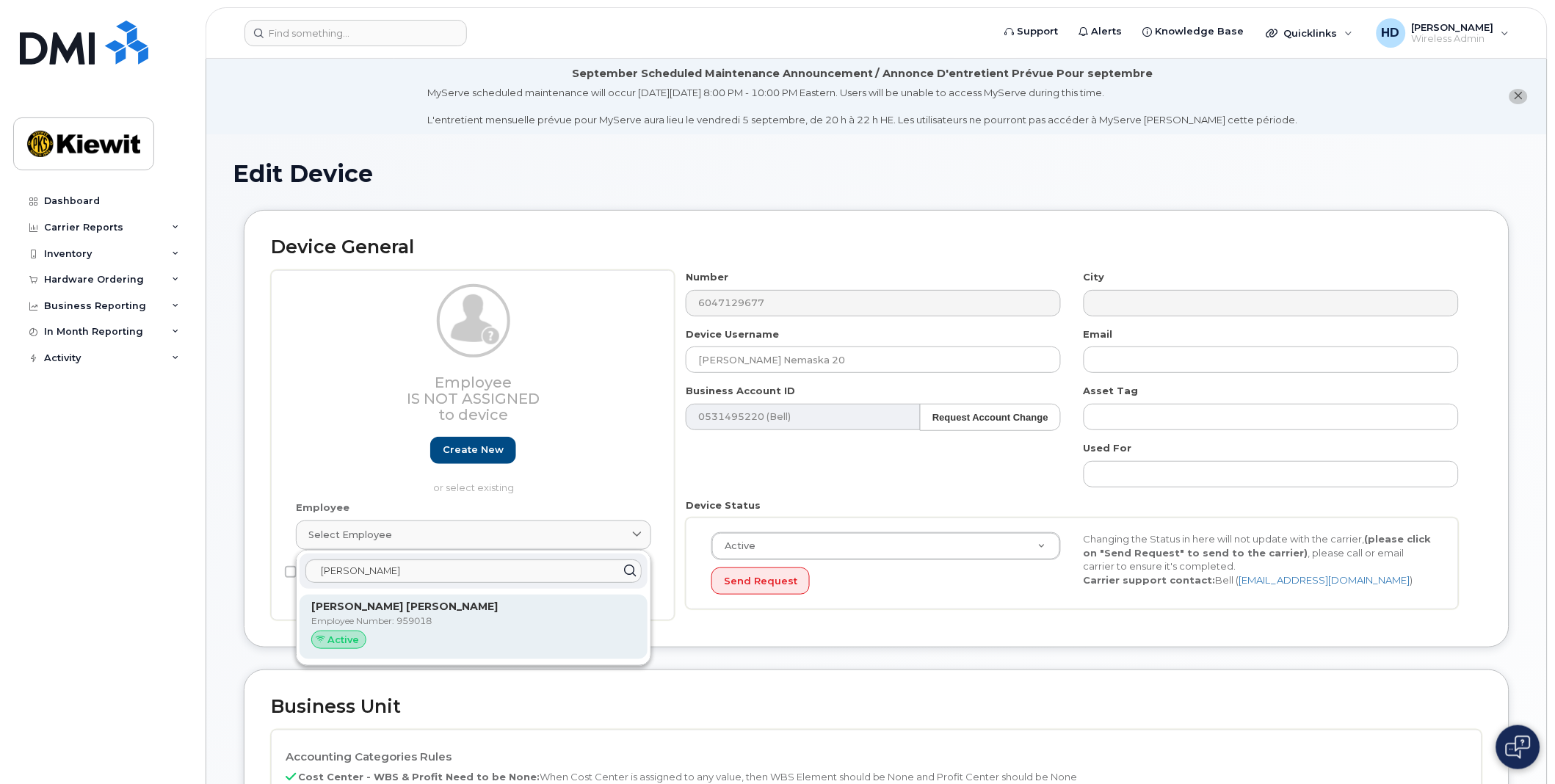
click at [444, 621] on p "Employee Number: 959018" at bounding box center [473, 620] width 325 height 13
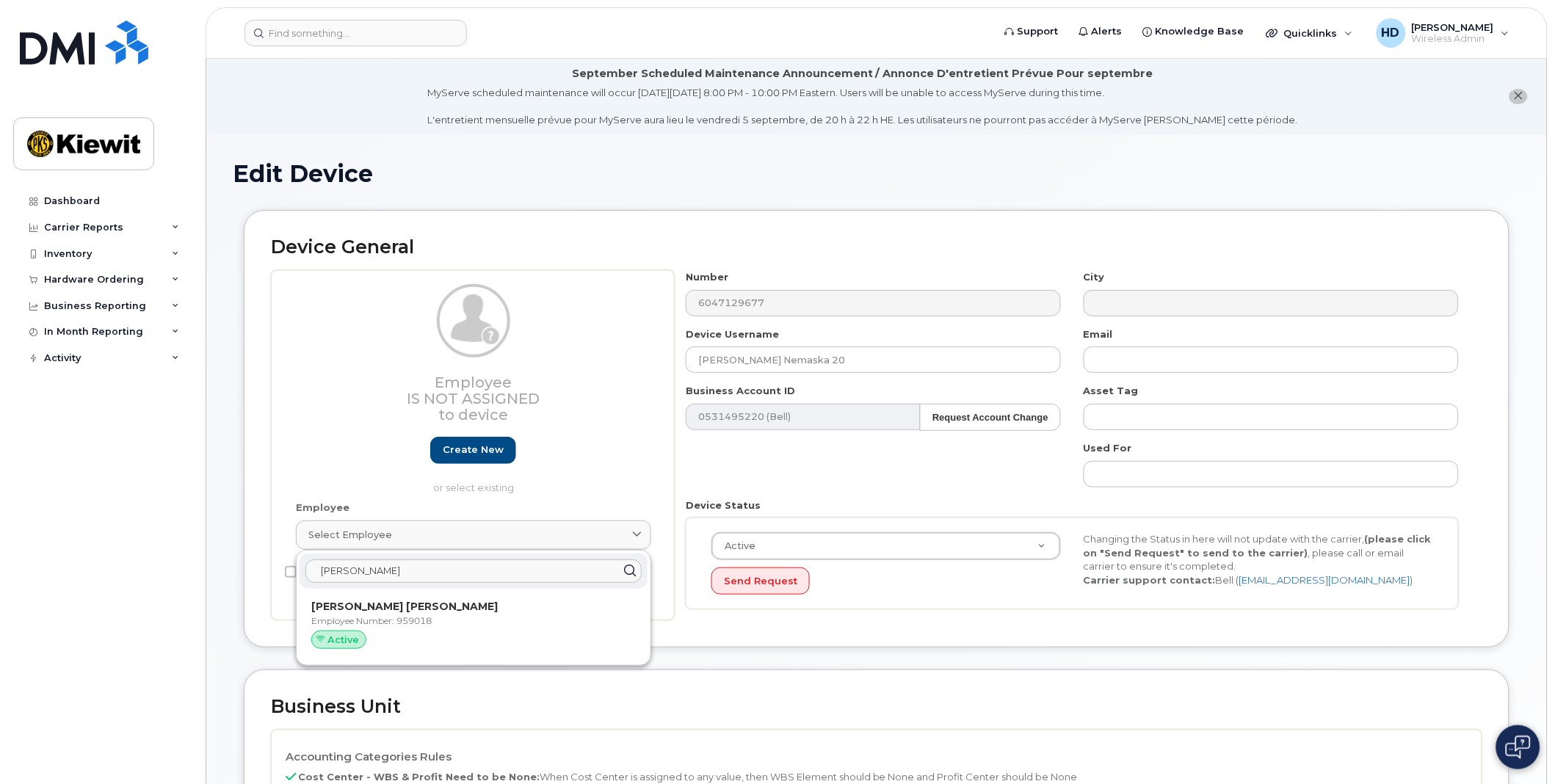
type input "959018"
type input "James Hilton Ross"
type input "james.hiltonross@ganotec.com"
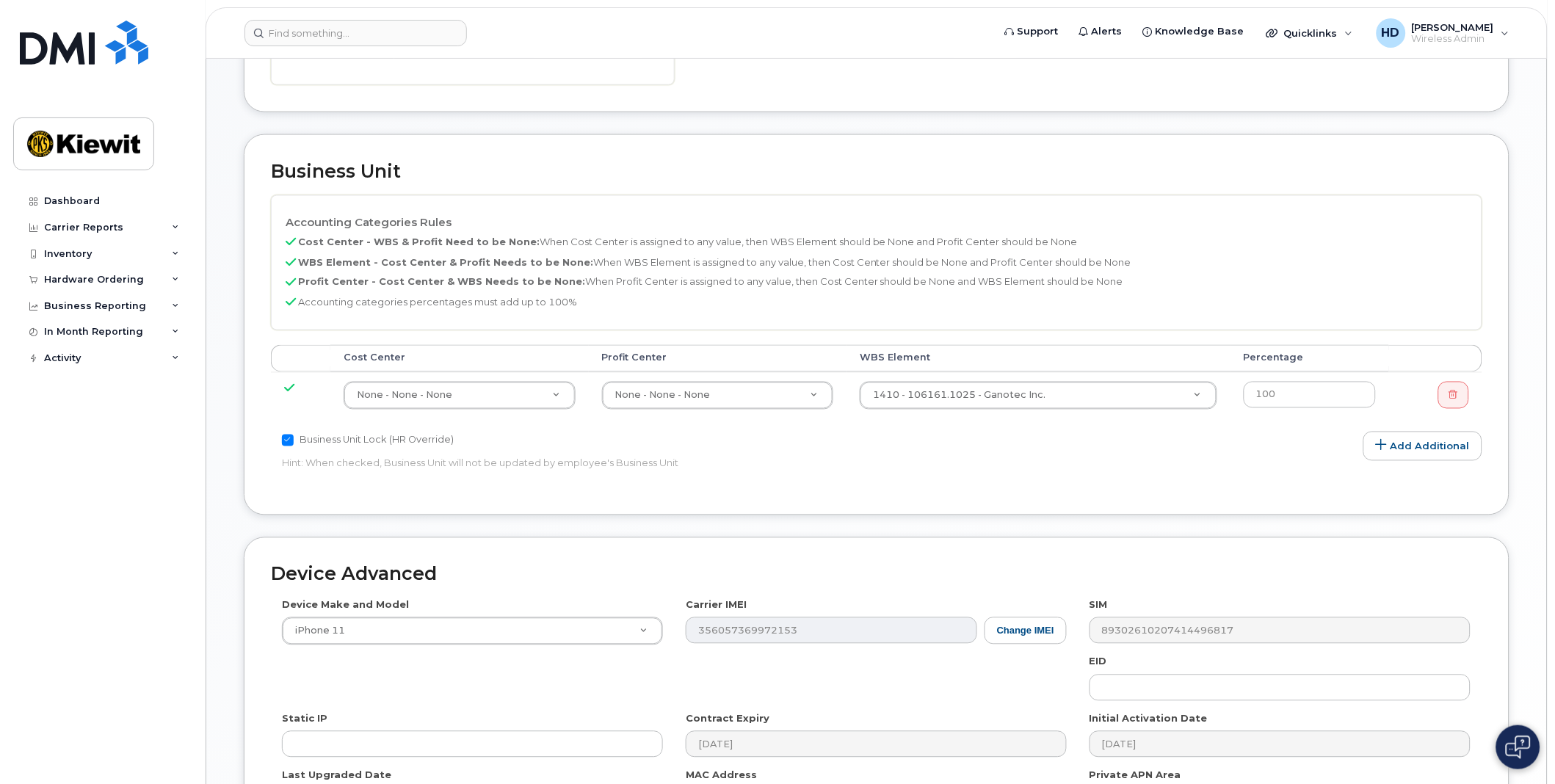
scroll to position [788, 0]
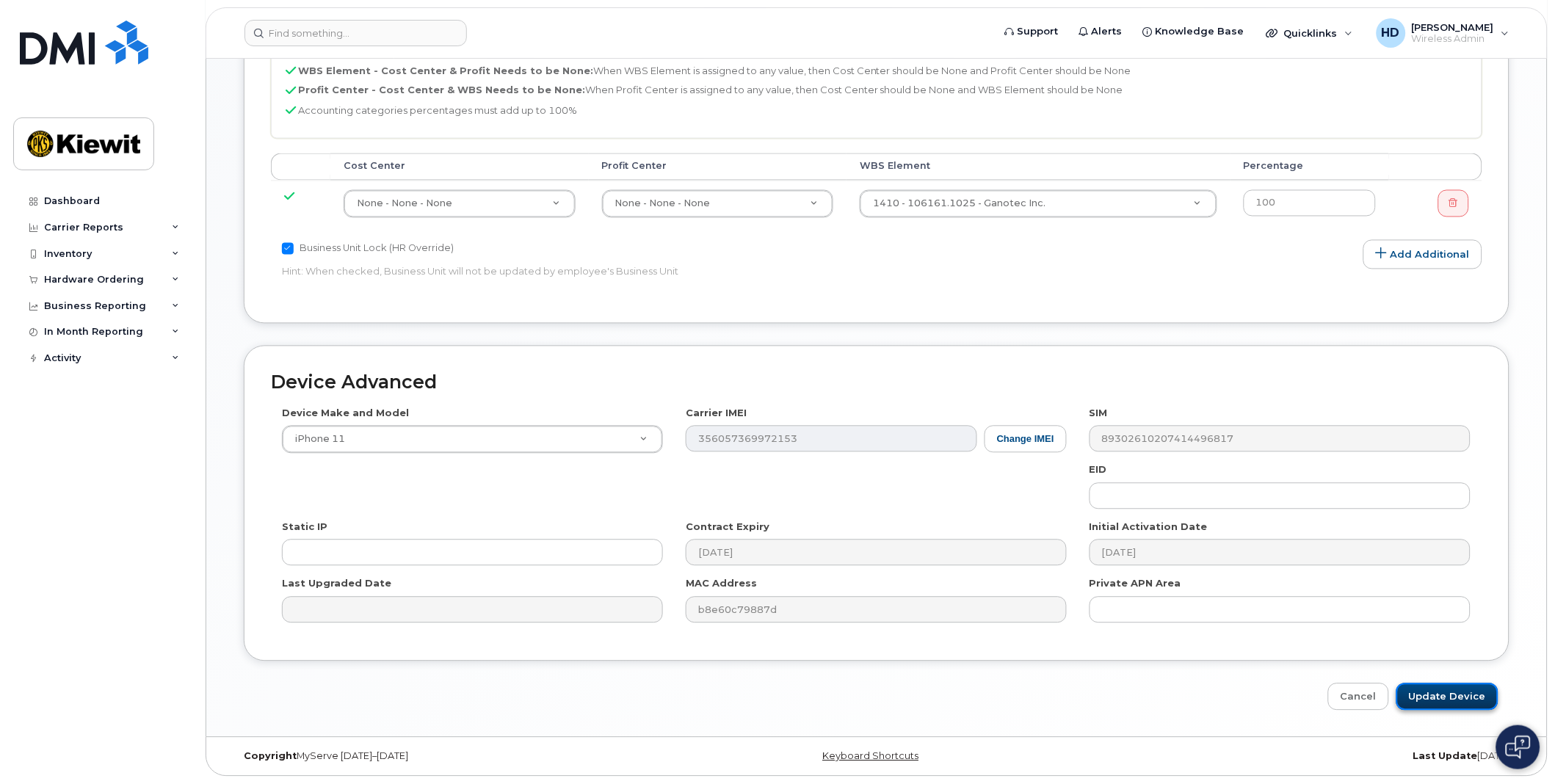
click at [1467, 695] on input "Update Device" at bounding box center [1447, 696] width 102 height 27
type input "Saving..."
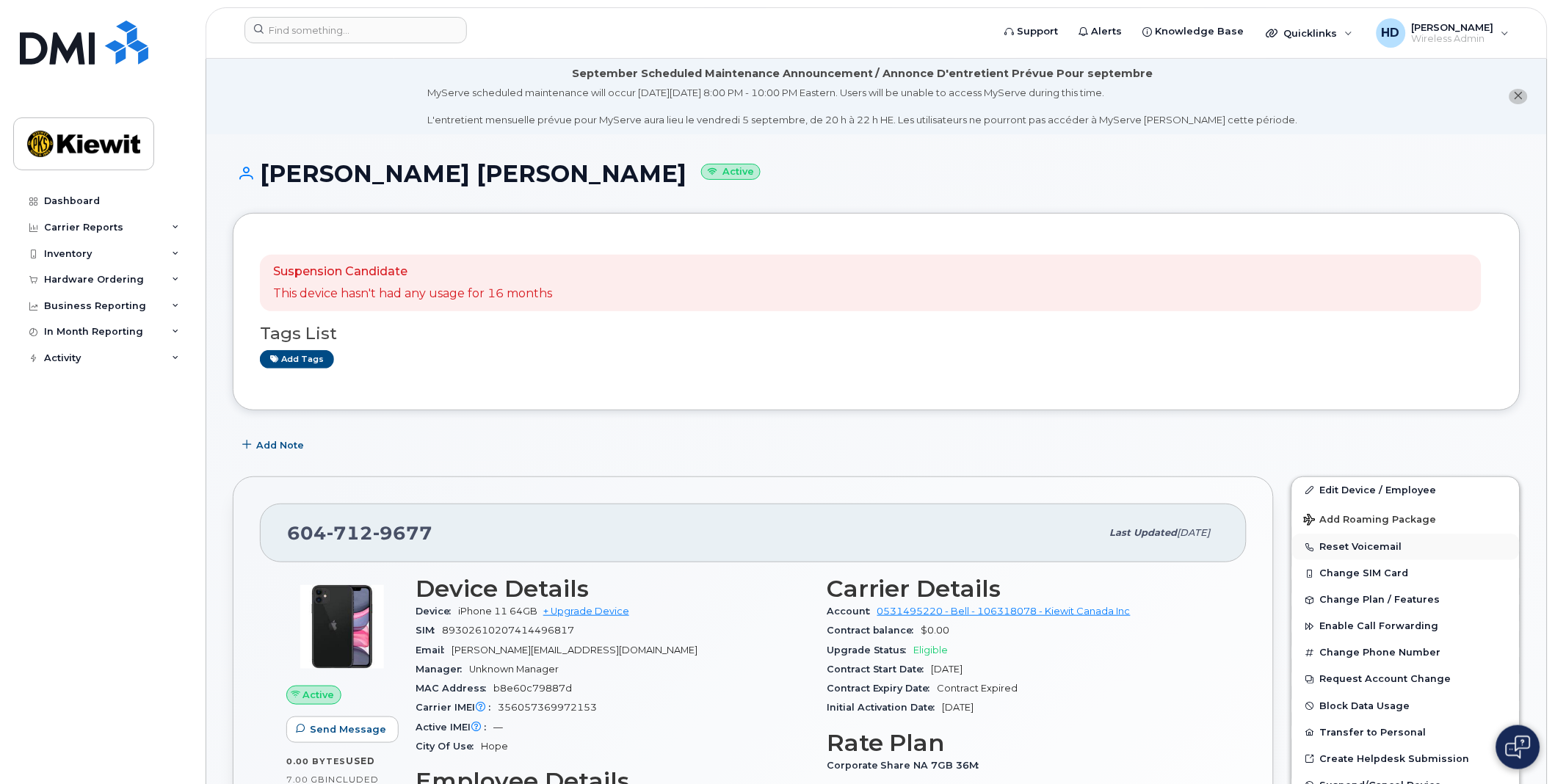
click at [1349, 543] on button "Reset Voicemail" at bounding box center [1406, 546] width 228 height 26
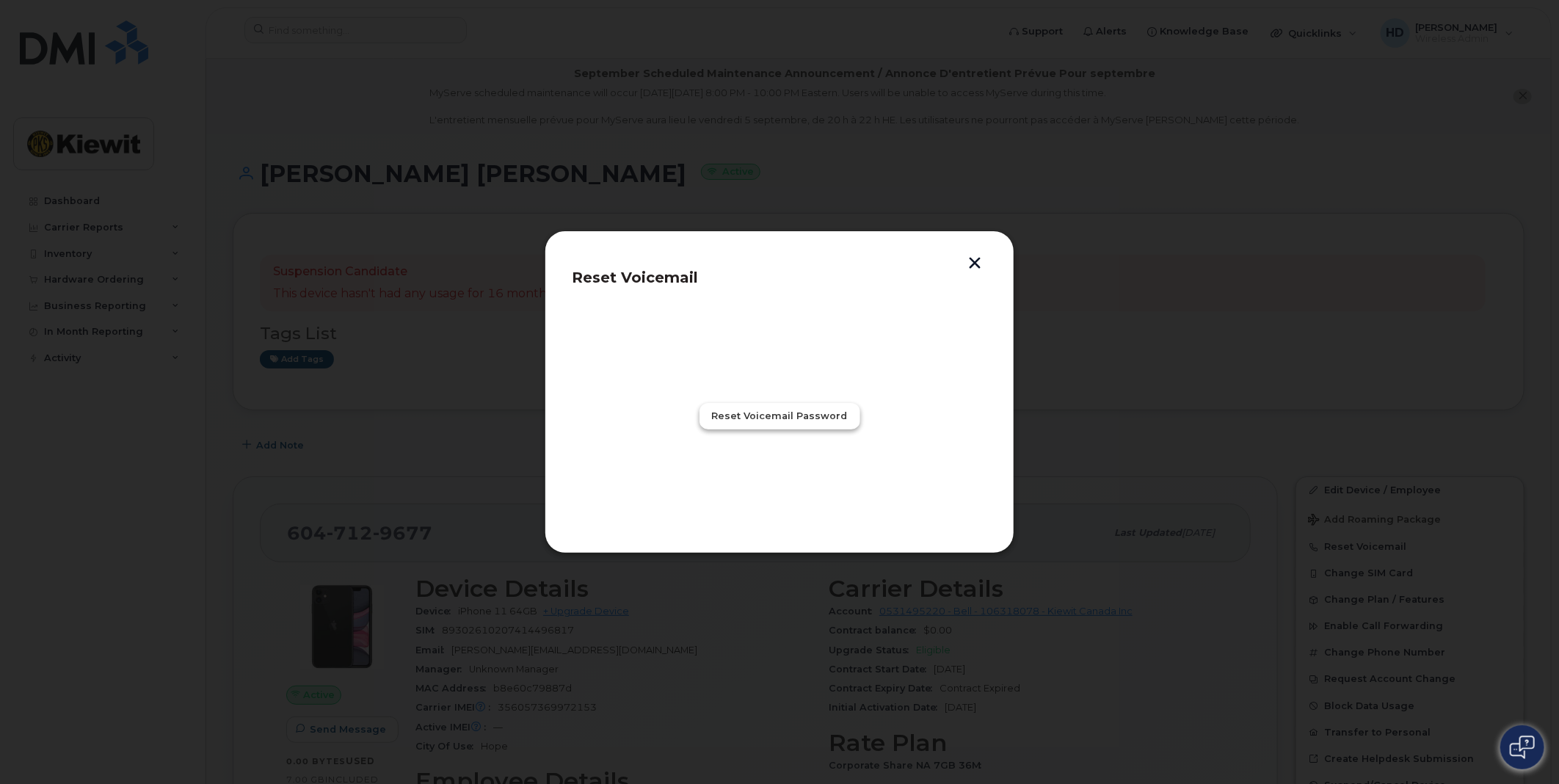
click at [782, 412] on span "Reset Voicemail Password" at bounding box center [780, 415] width 135 height 14
click at [780, 477] on span "Close" at bounding box center [780, 480] width 29 height 14
